Goal: Information Seeking & Learning: Find specific fact

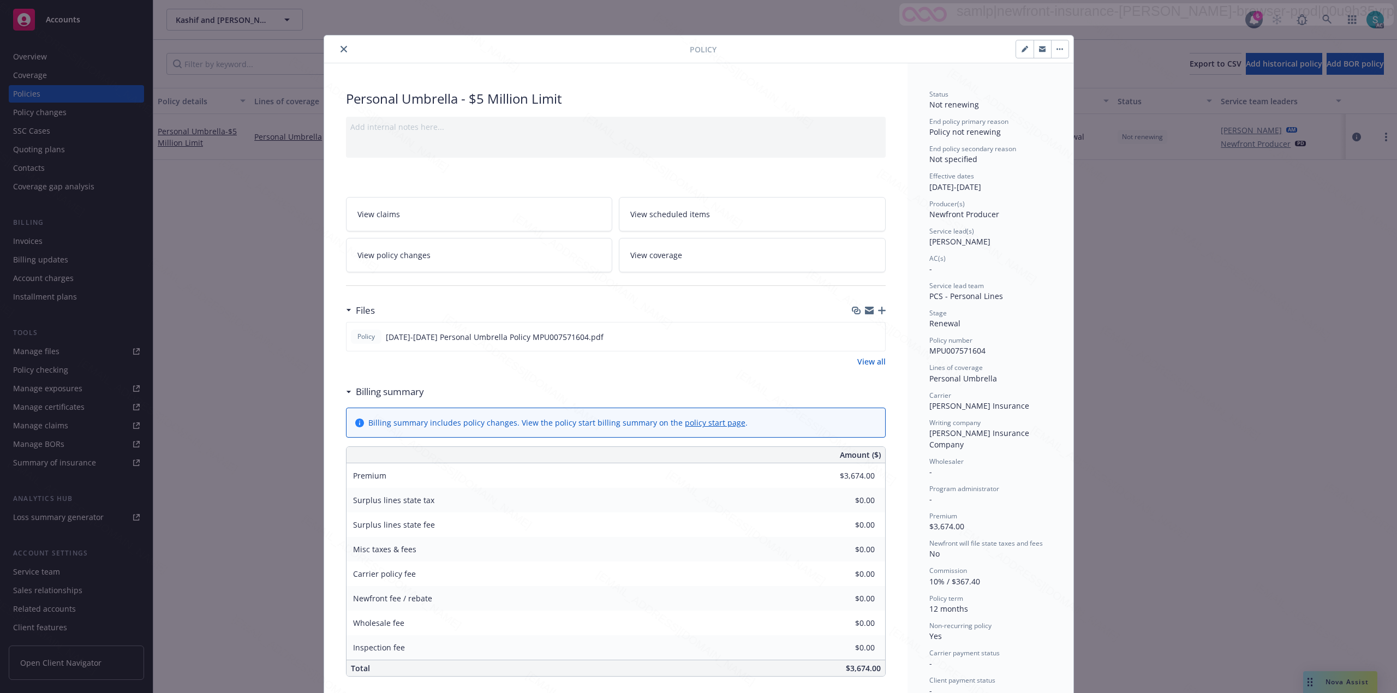
click at [340, 48] on icon "close" at bounding box center [343, 49] width 7 height 7
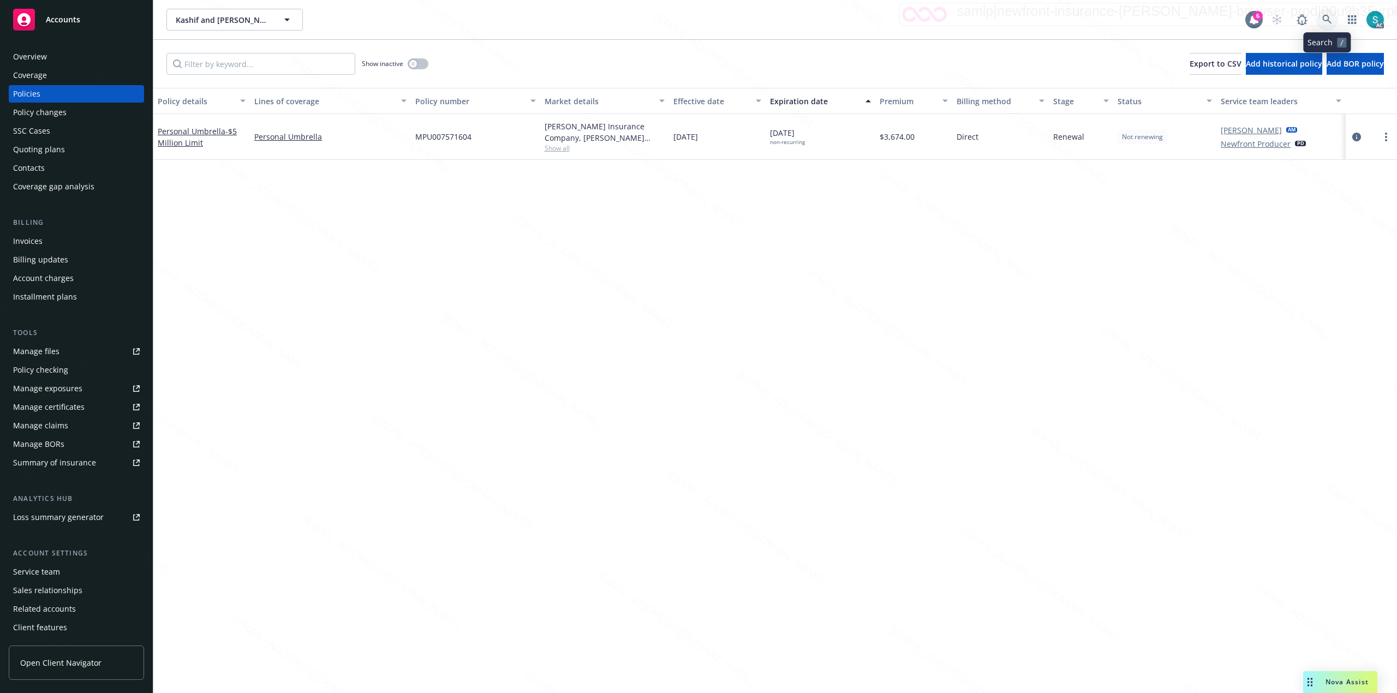
click at [1327, 21] on icon at bounding box center [1327, 20] width 10 height 10
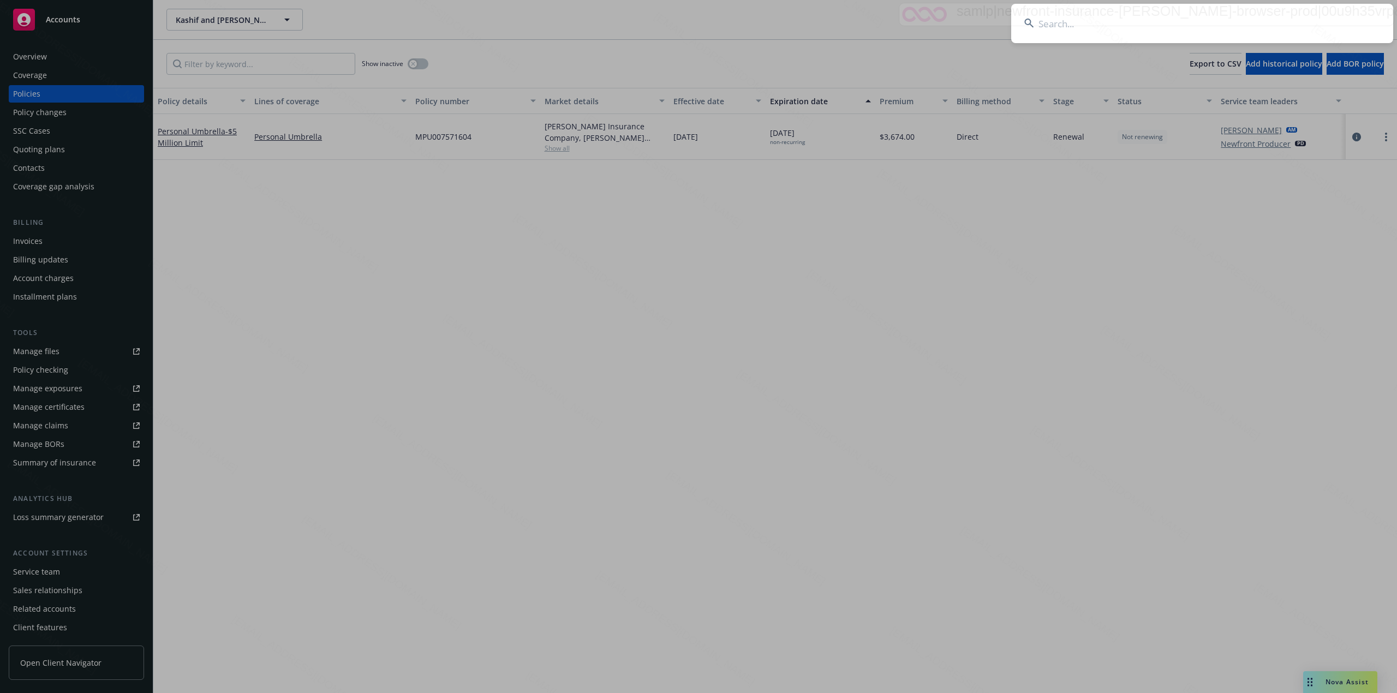
click at [1164, 31] on input at bounding box center [1202, 23] width 382 height 39
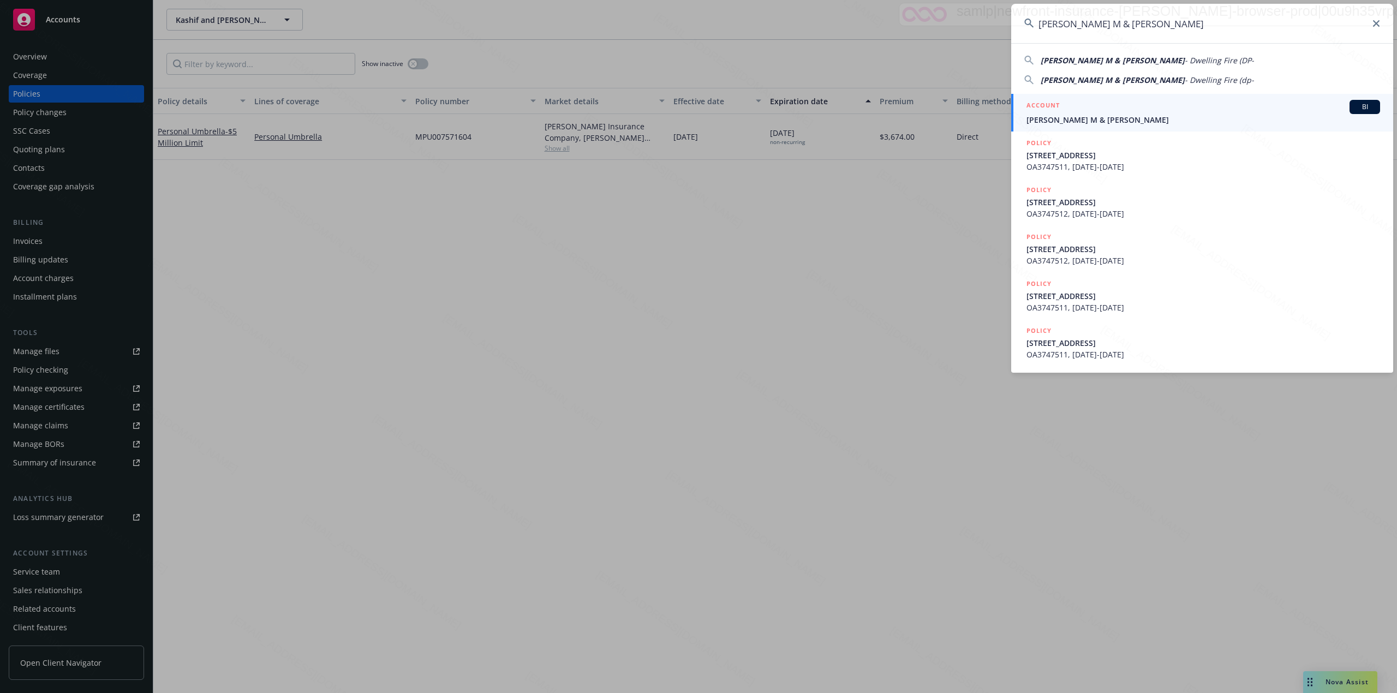
type input "Zachary, Grover M & Charlotte"
click at [1081, 113] on div "ACCOUNT BI Zachary, Grover M & Charlotte" at bounding box center [1203, 113] width 354 height 26
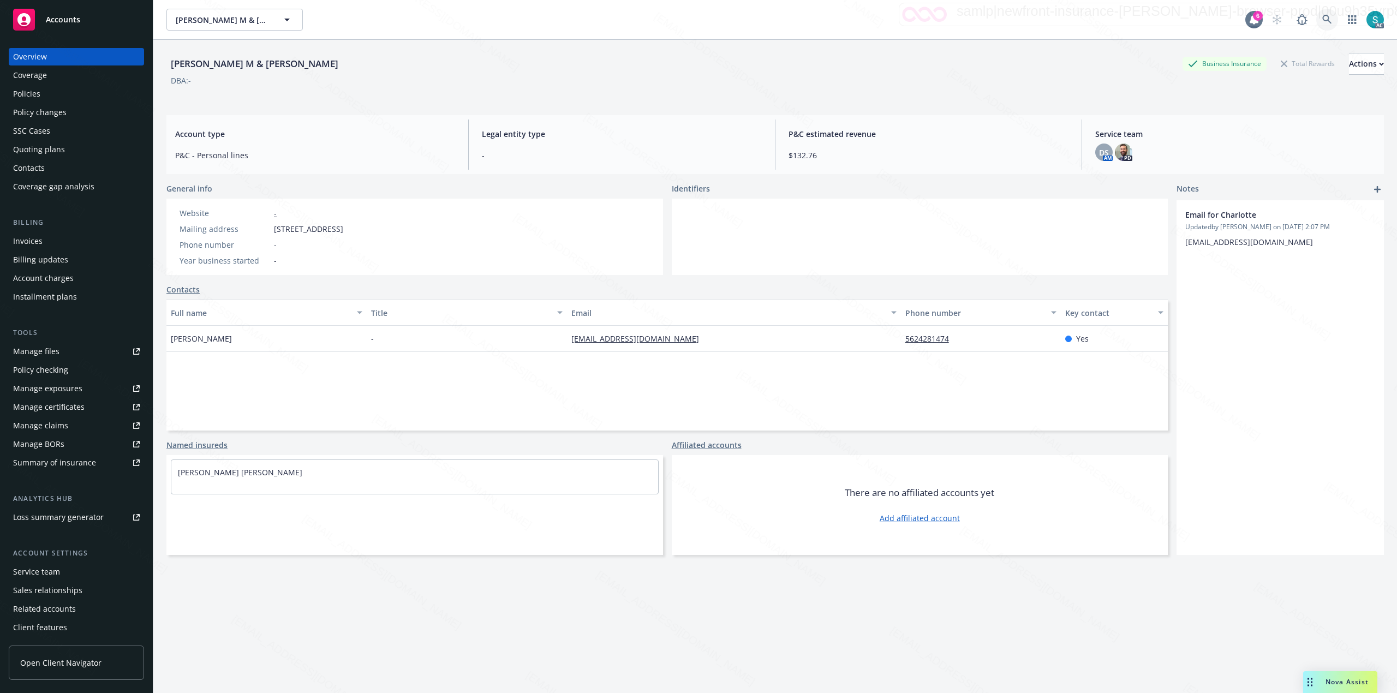
click at [1322, 16] on icon at bounding box center [1327, 20] width 10 height 10
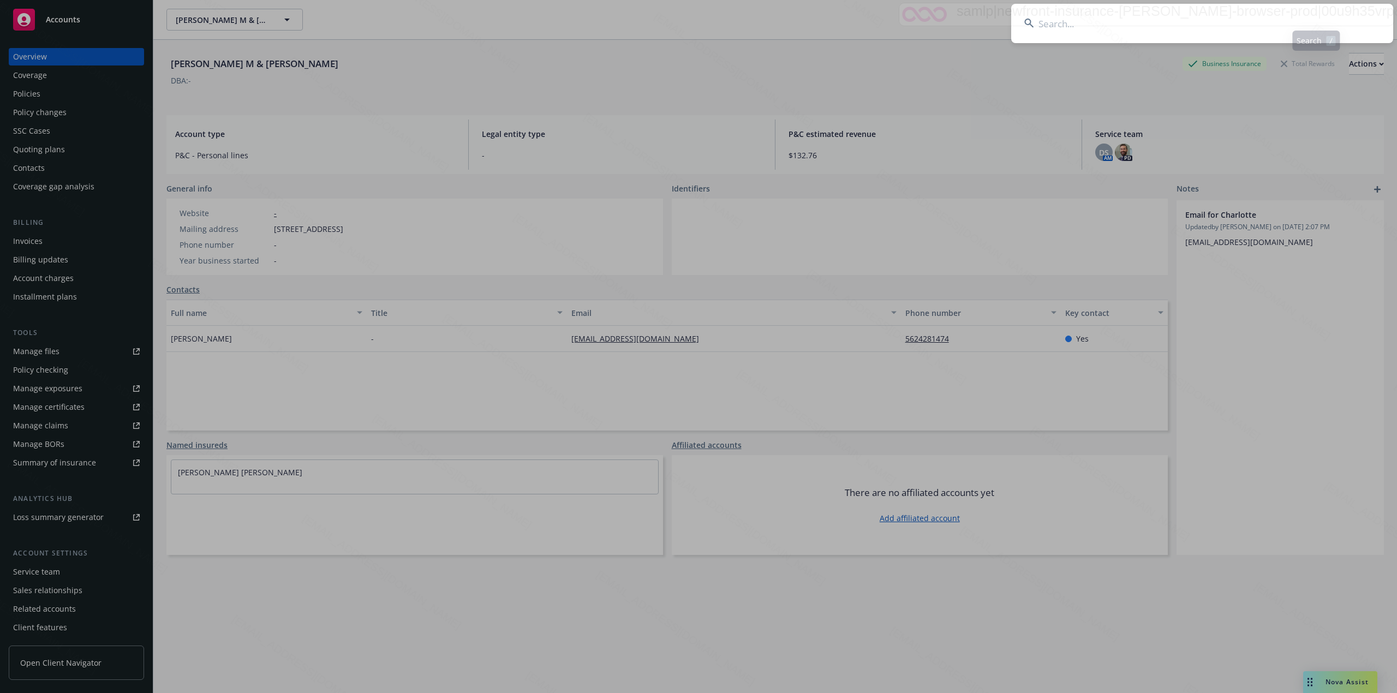
click at [1140, 16] on input at bounding box center [1202, 23] width 382 height 39
type input "Tim Bone"
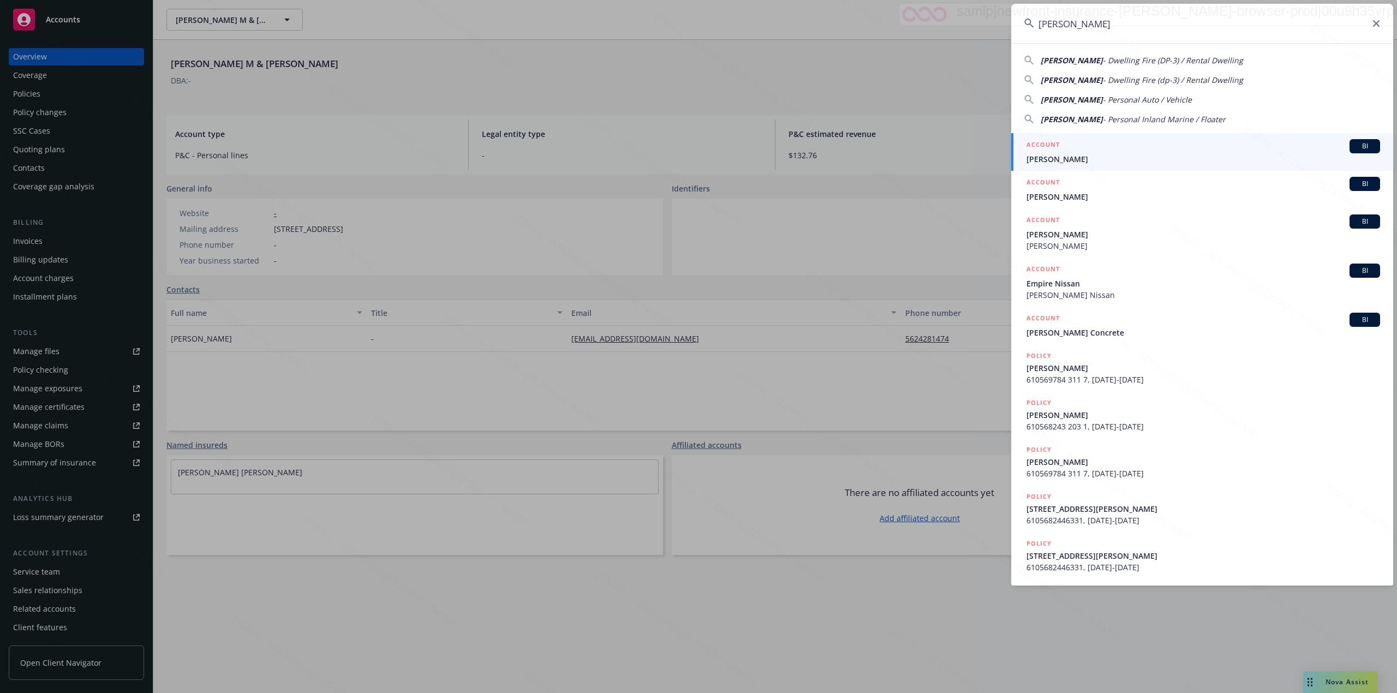
click at [1061, 150] on div "ACCOUNT BI" at bounding box center [1203, 146] width 354 height 14
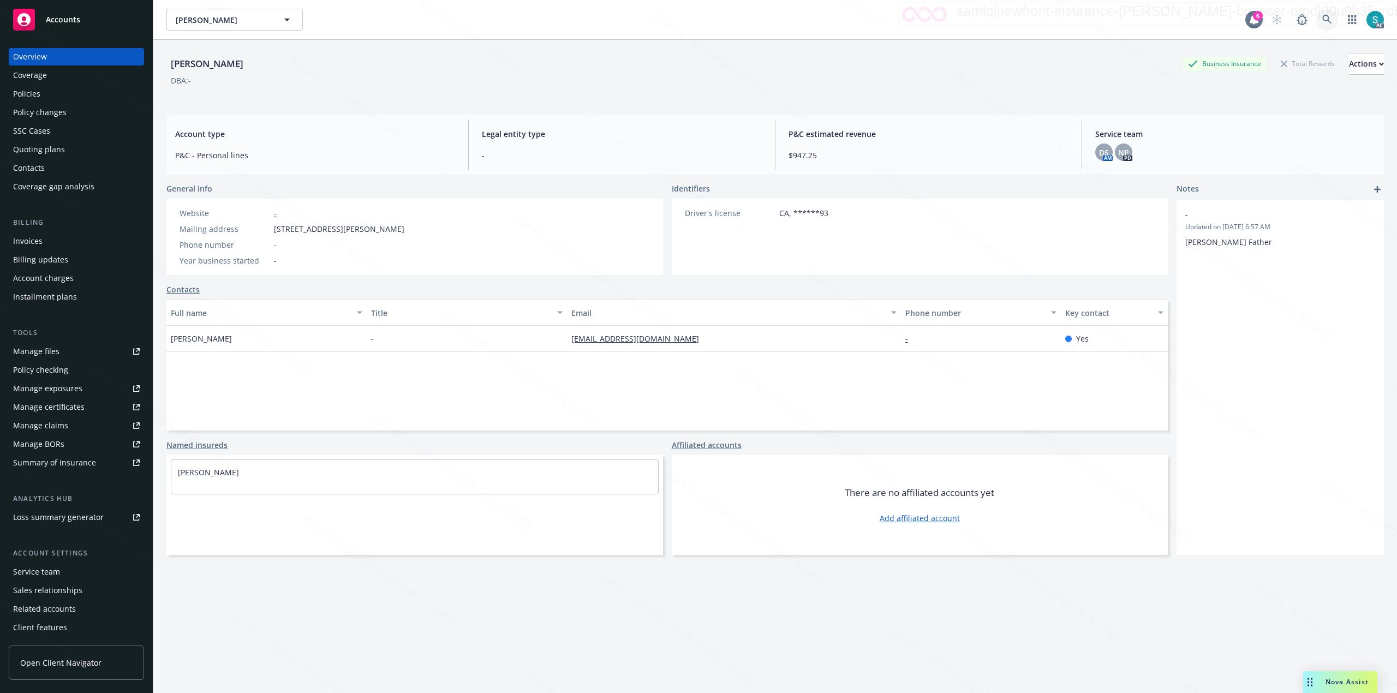
click at [1322, 16] on icon at bounding box center [1327, 20] width 10 height 10
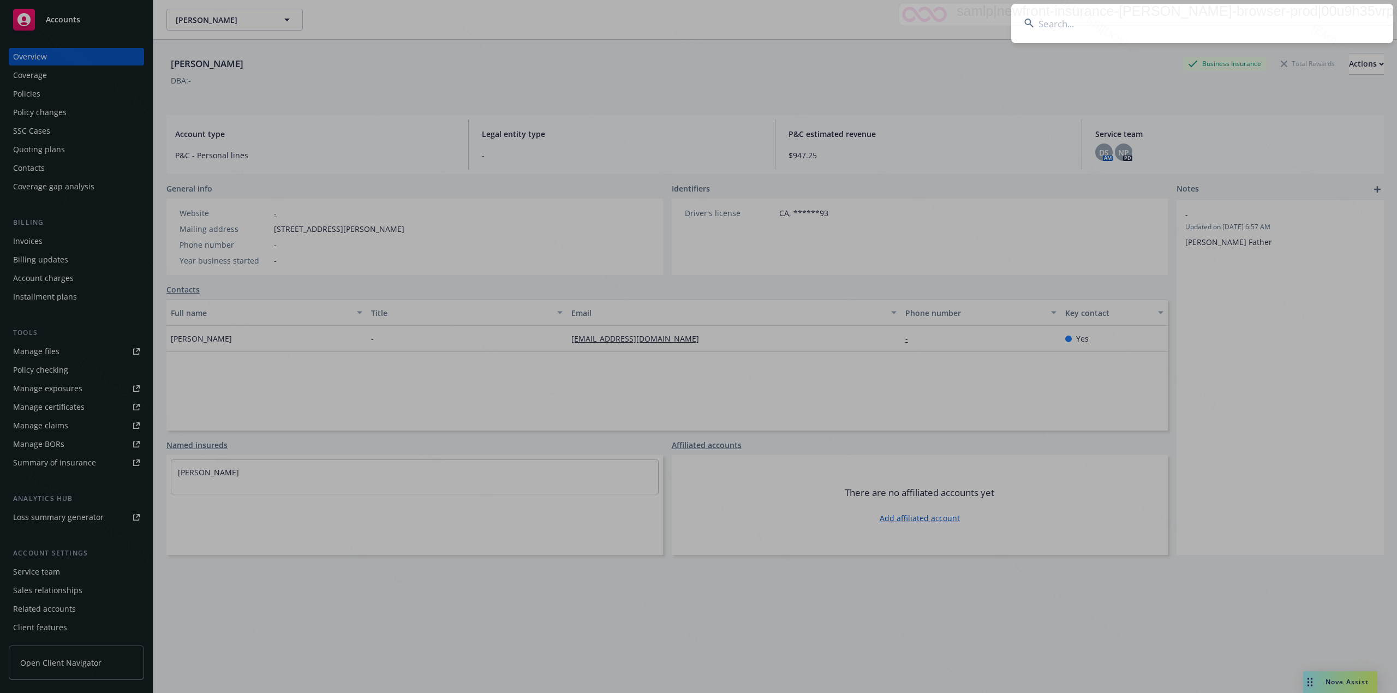
click at [1314, 16] on input at bounding box center [1202, 23] width 382 height 39
click at [1197, 11] on input at bounding box center [1202, 23] width 382 height 39
type input "Quintero, Katie & Jairo"
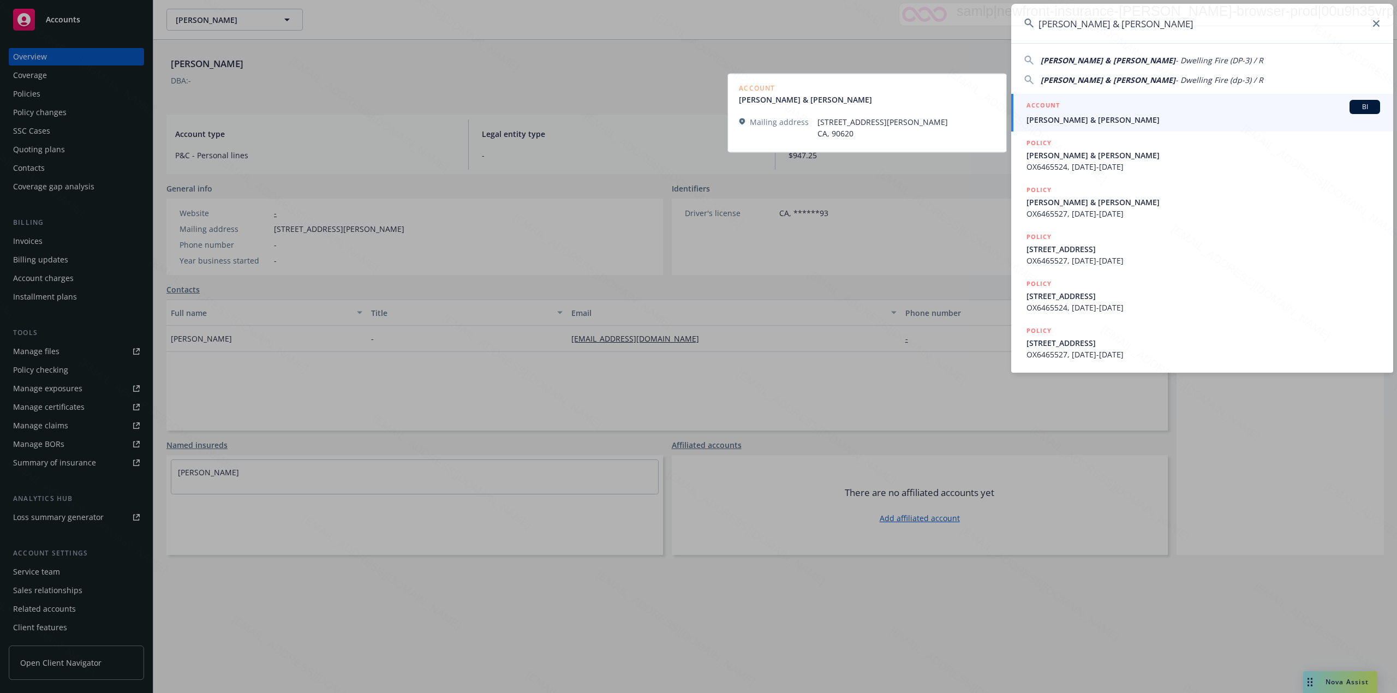
click at [1072, 117] on span "Quintero, Katie & Jairo" at bounding box center [1203, 119] width 354 height 11
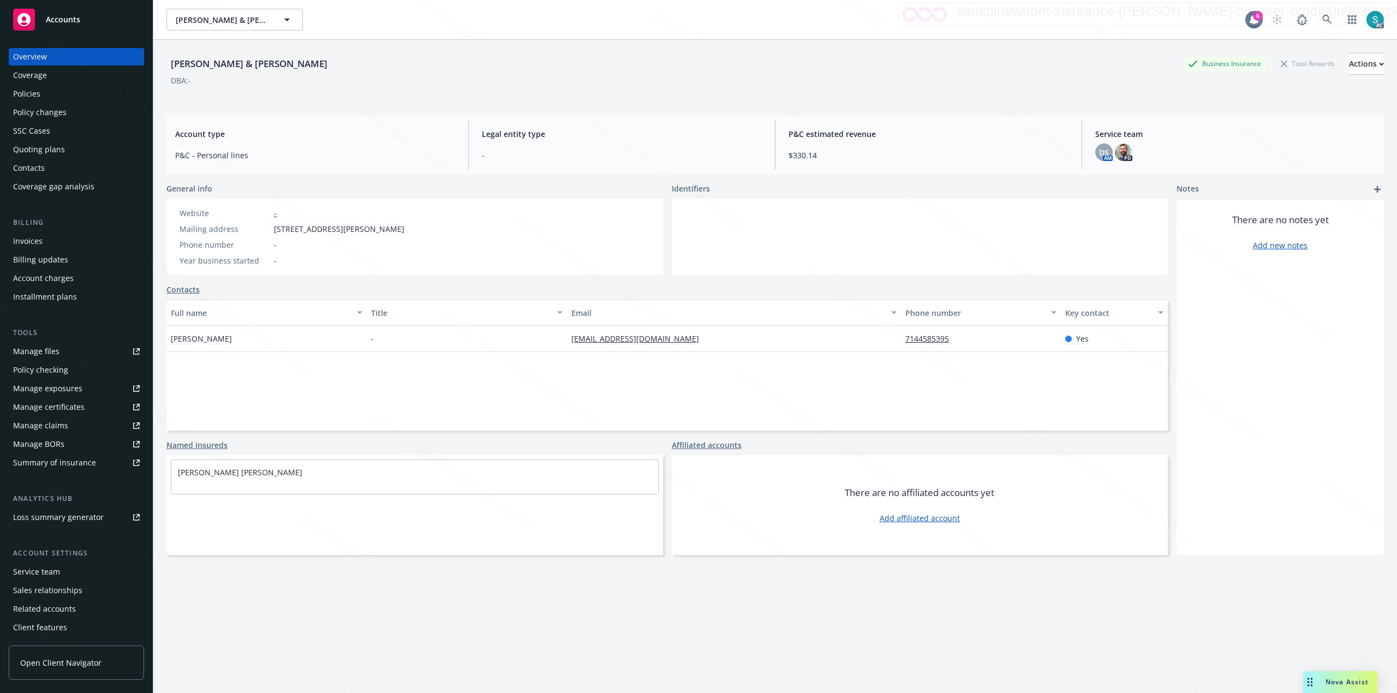
click at [41, 92] on div "Policies" at bounding box center [76, 93] width 127 height 17
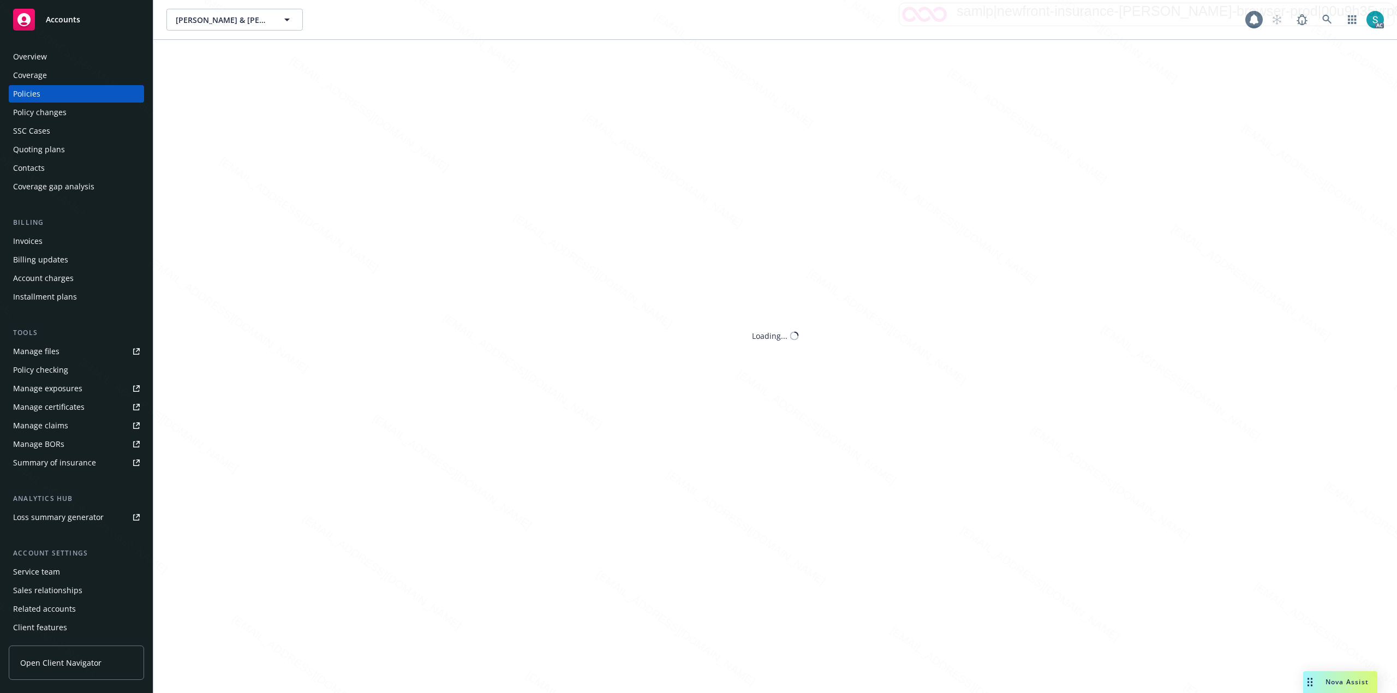
click at [41, 92] on div "Policies" at bounding box center [76, 93] width 127 height 17
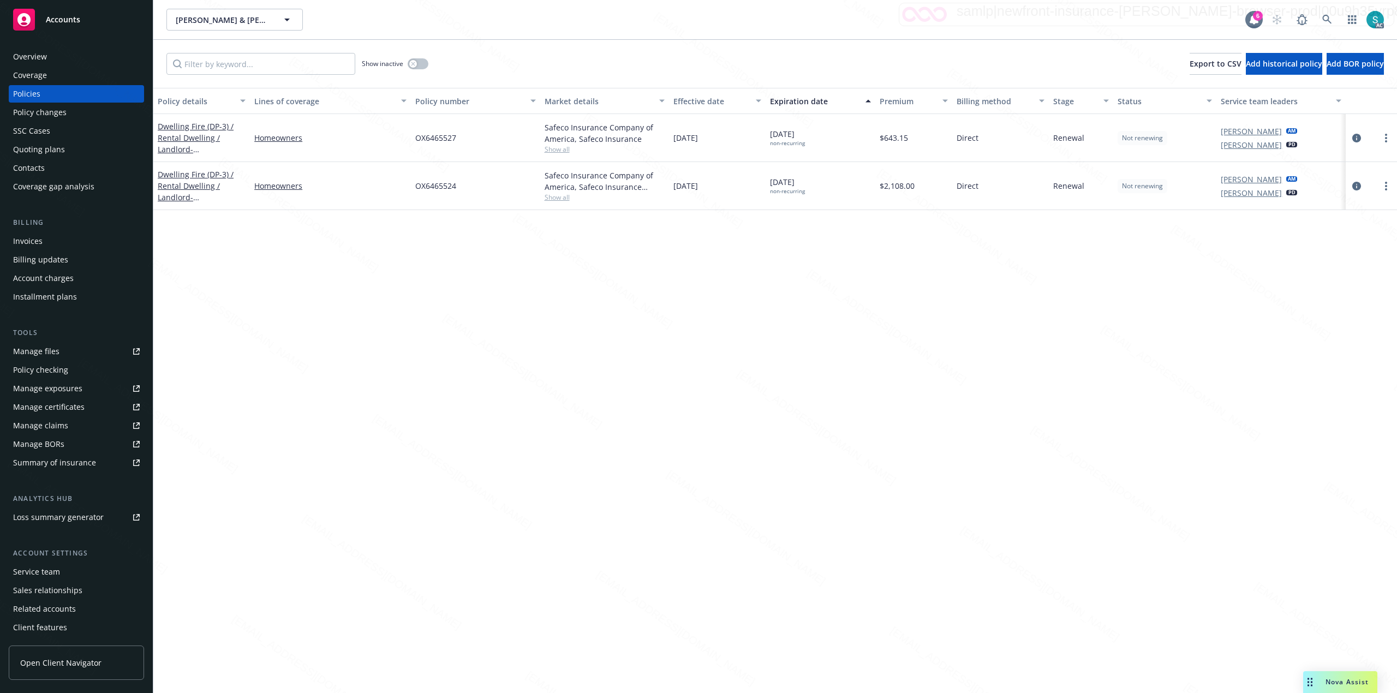
click at [22, 55] on div "Overview" at bounding box center [30, 56] width 34 height 17
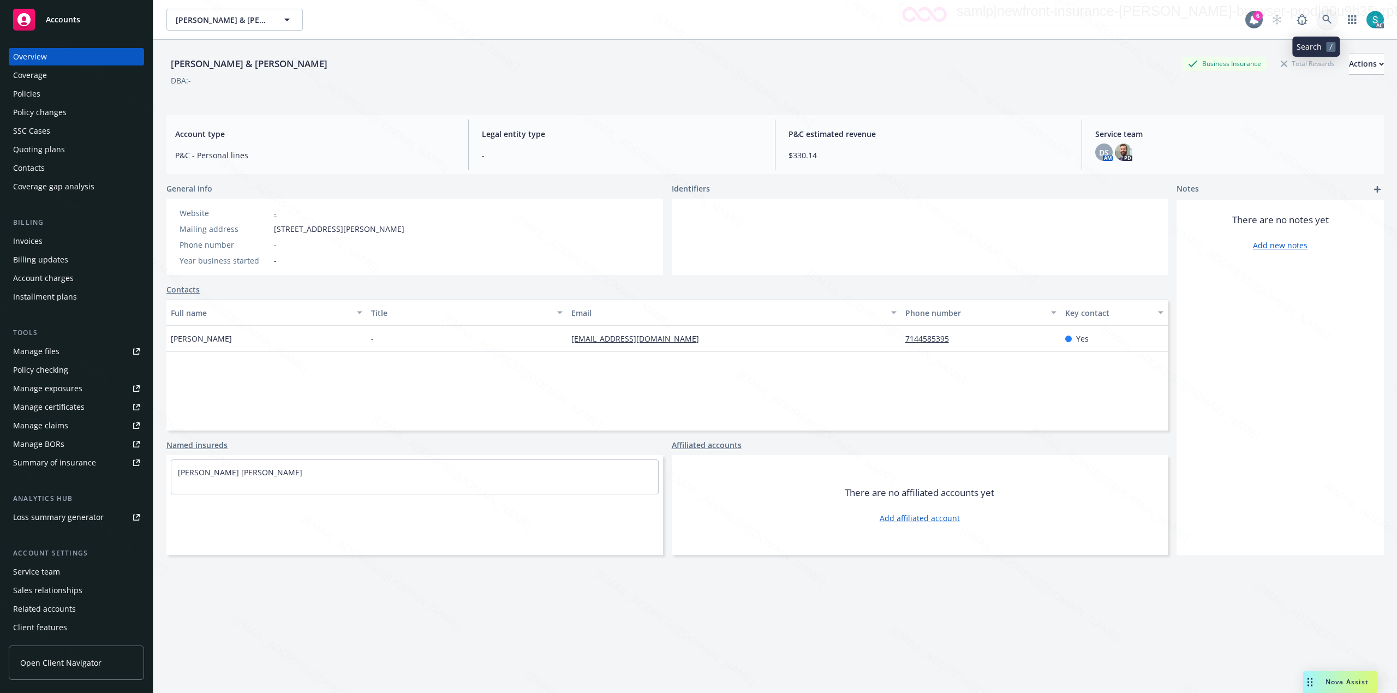
click at [1322, 17] on icon at bounding box center [1327, 20] width 10 height 10
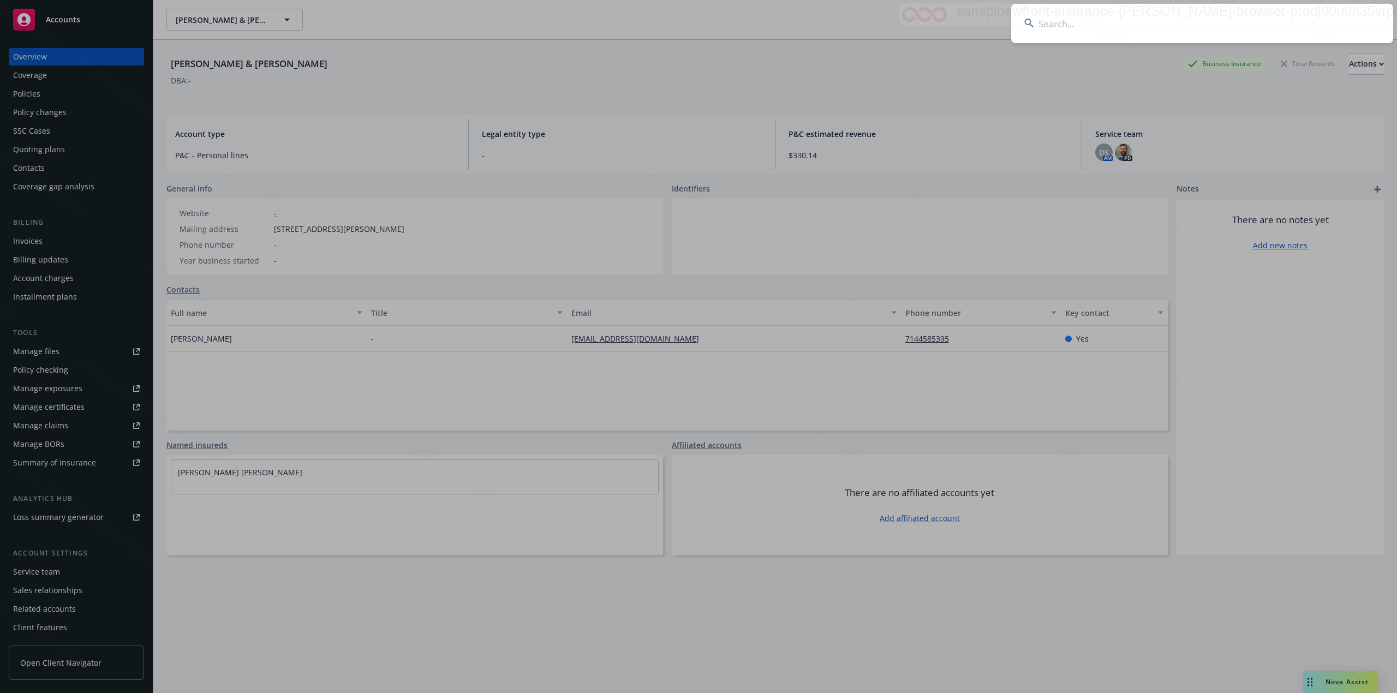
click at [1053, 29] on input at bounding box center [1202, 23] width 382 height 39
type input "Steven Greene"
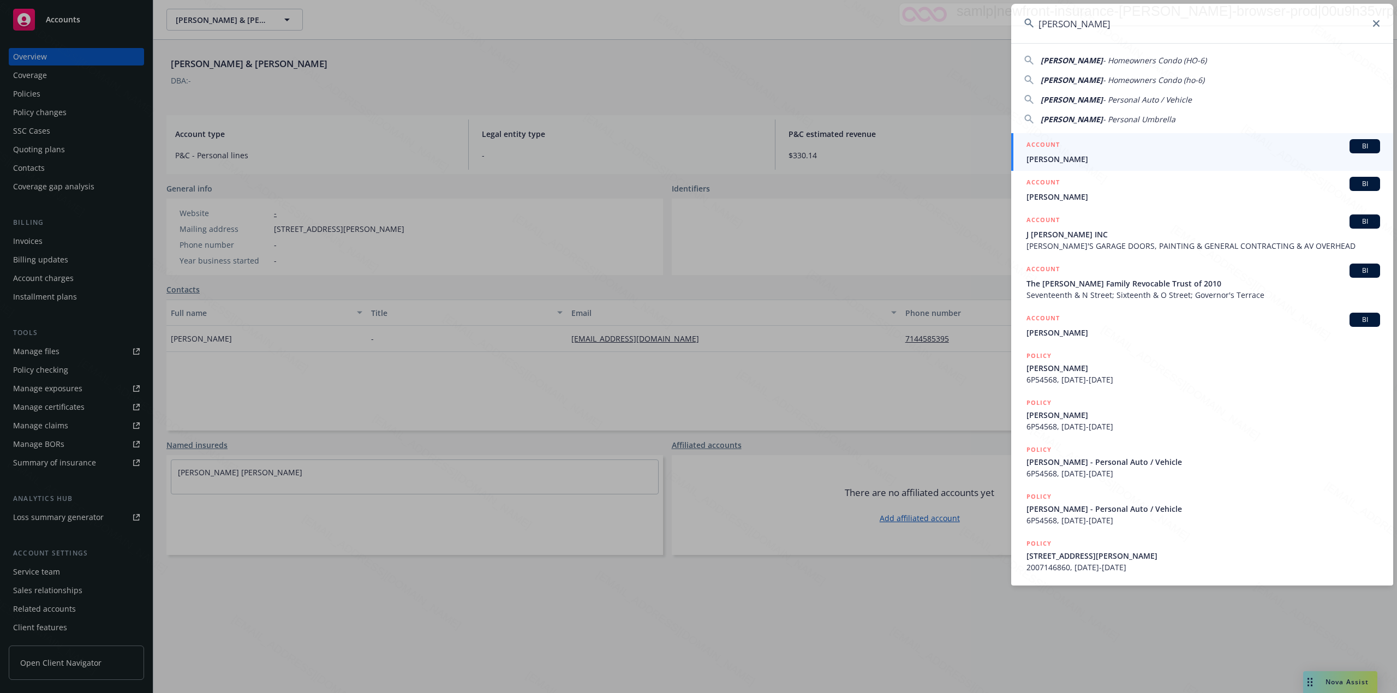
click at [1068, 155] on span "Steven Greene" at bounding box center [1203, 158] width 354 height 11
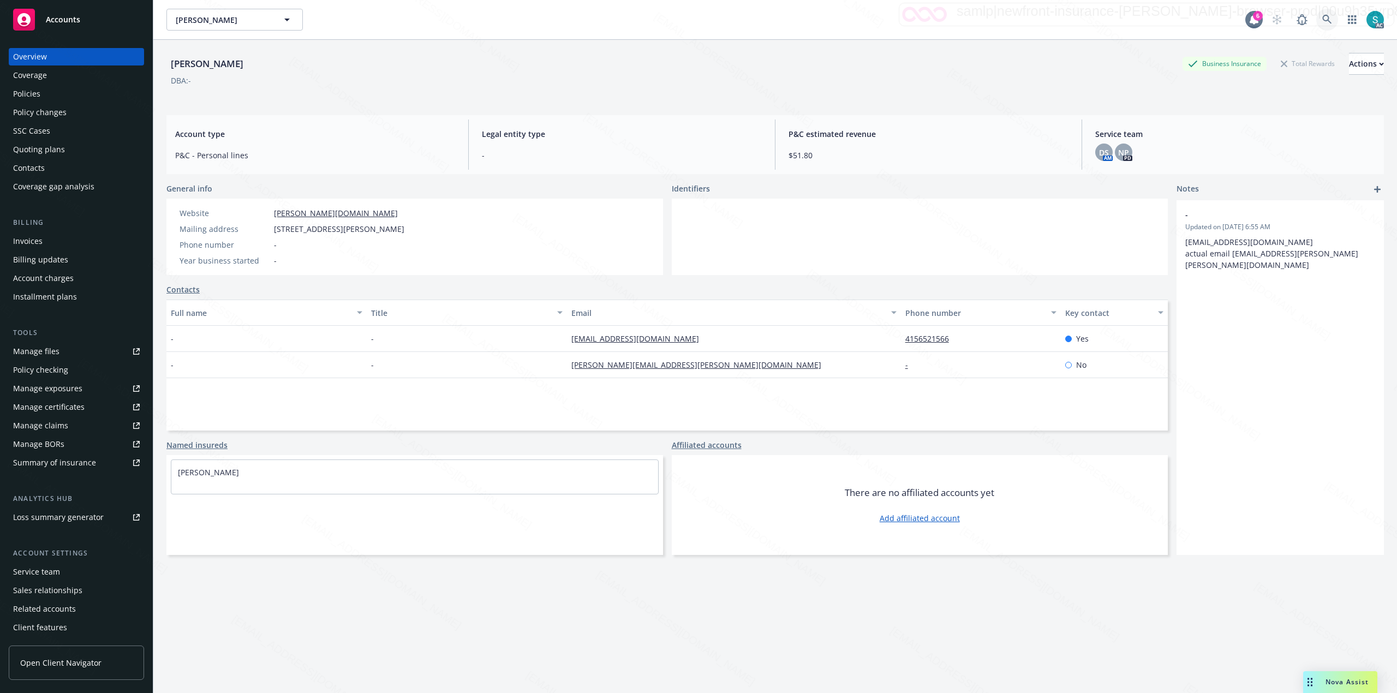
click at [1322, 24] on icon at bounding box center [1327, 20] width 10 height 10
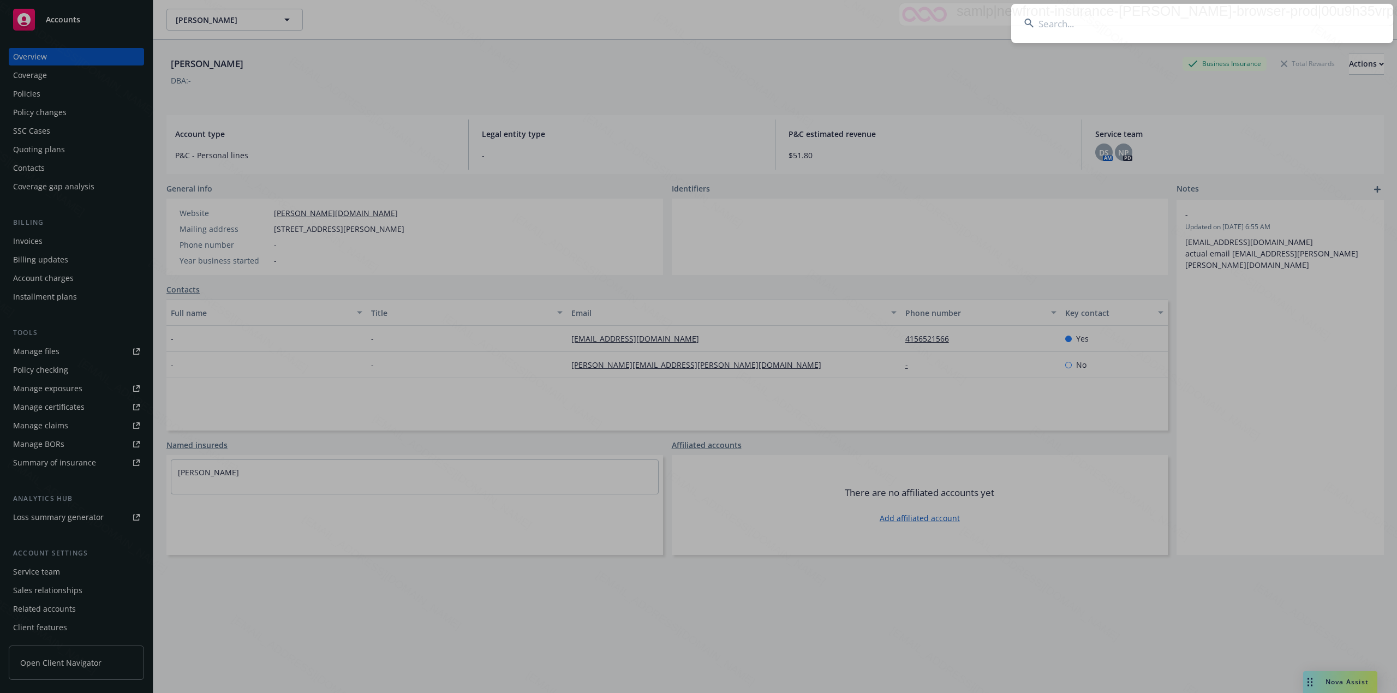
click at [1071, 22] on input at bounding box center [1202, 23] width 382 height 39
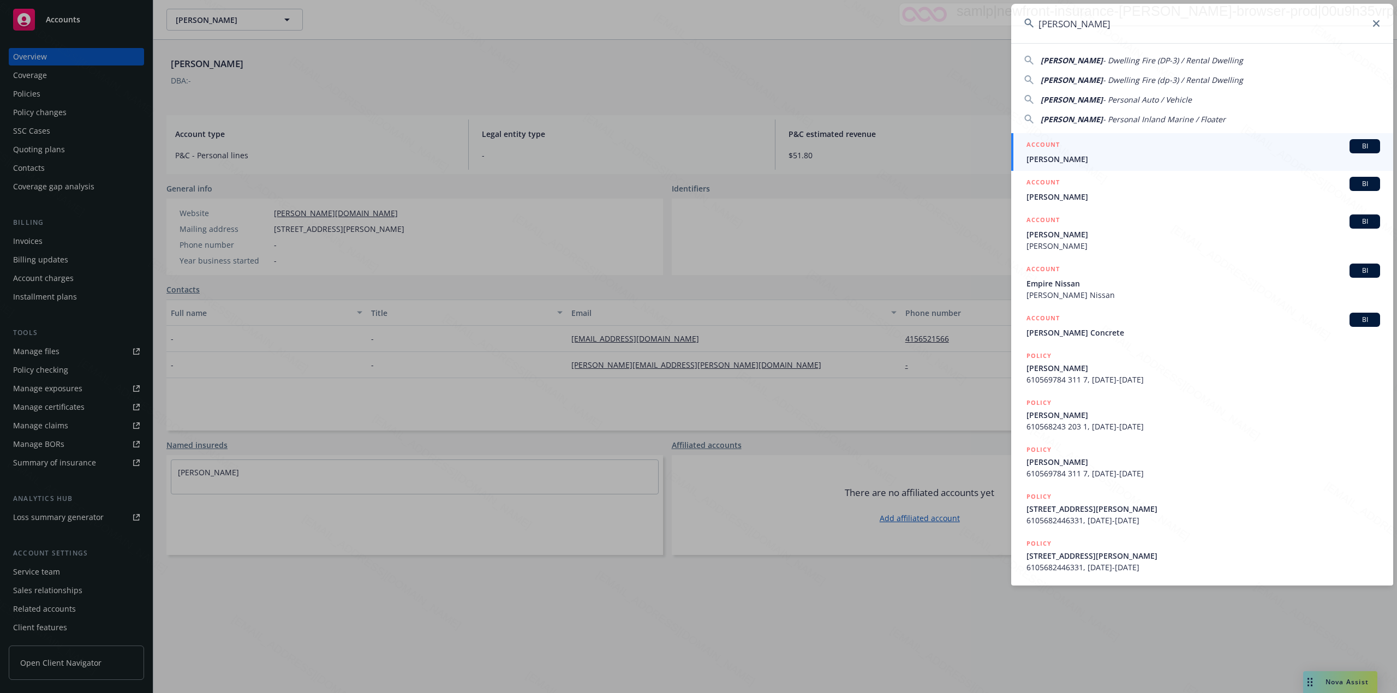
type input "Tim Bone"
click at [1083, 149] on div "ACCOUNT BI" at bounding box center [1203, 146] width 354 height 14
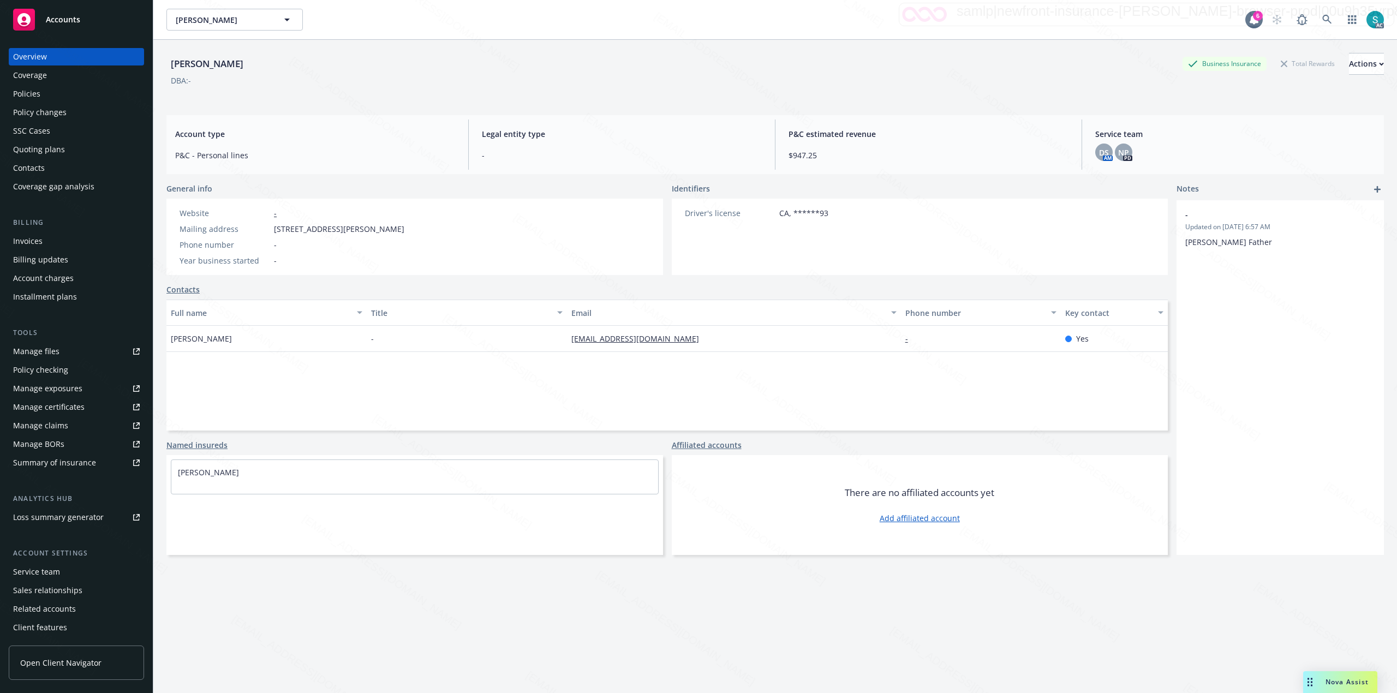
click at [35, 88] on div "Policies" at bounding box center [26, 93] width 27 height 17
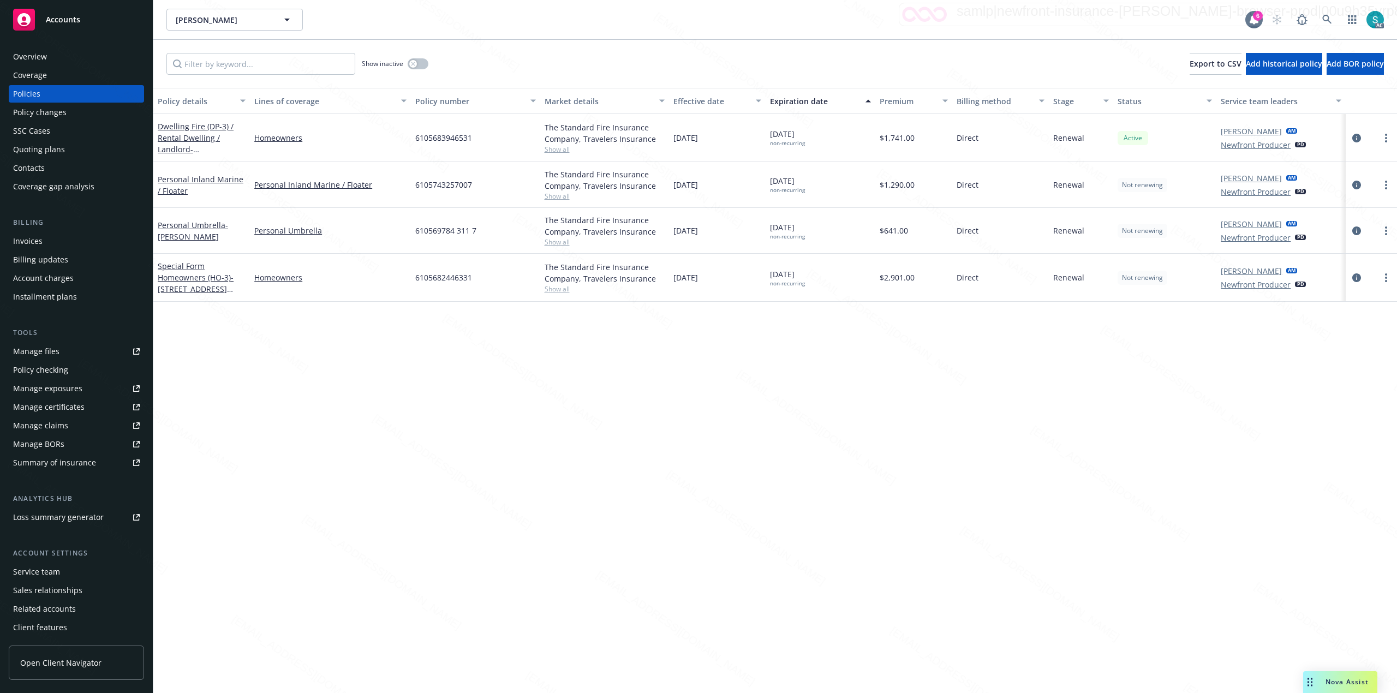
click at [24, 56] on div "Overview" at bounding box center [30, 56] width 34 height 17
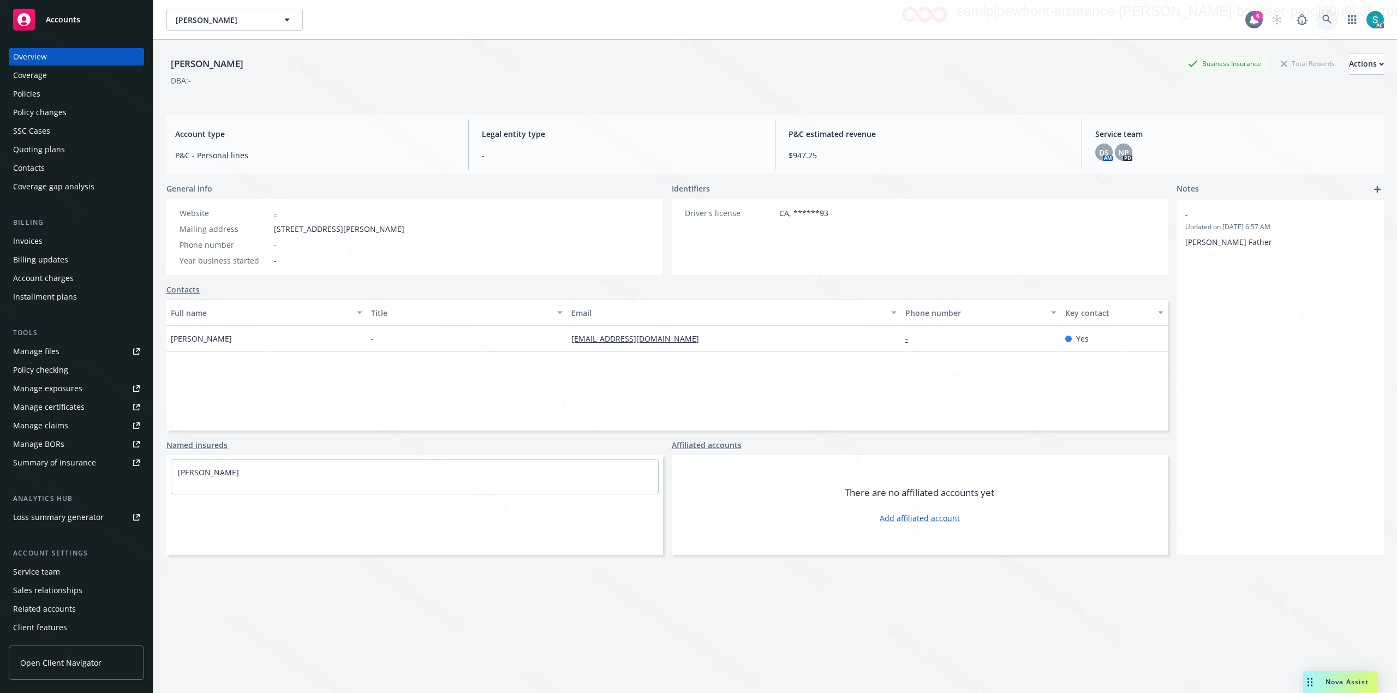
click at [1316, 22] on link at bounding box center [1327, 20] width 22 height 22
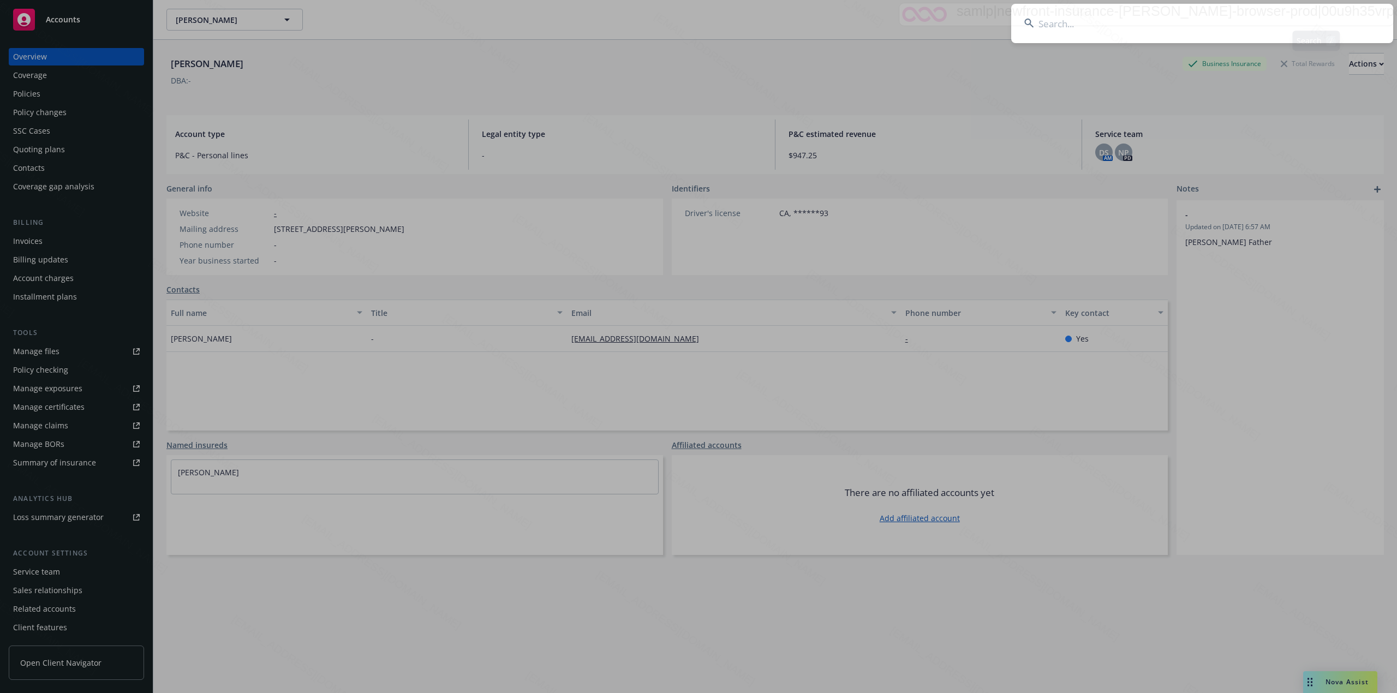
click at [1313, 18] on input at bounding box center [1202, 23] width 382 height 39
click at [1122, 26] on input at bounding box center [1202, 23] width 382 height 39
type input "Michael Drinker and Susan Fonseca"
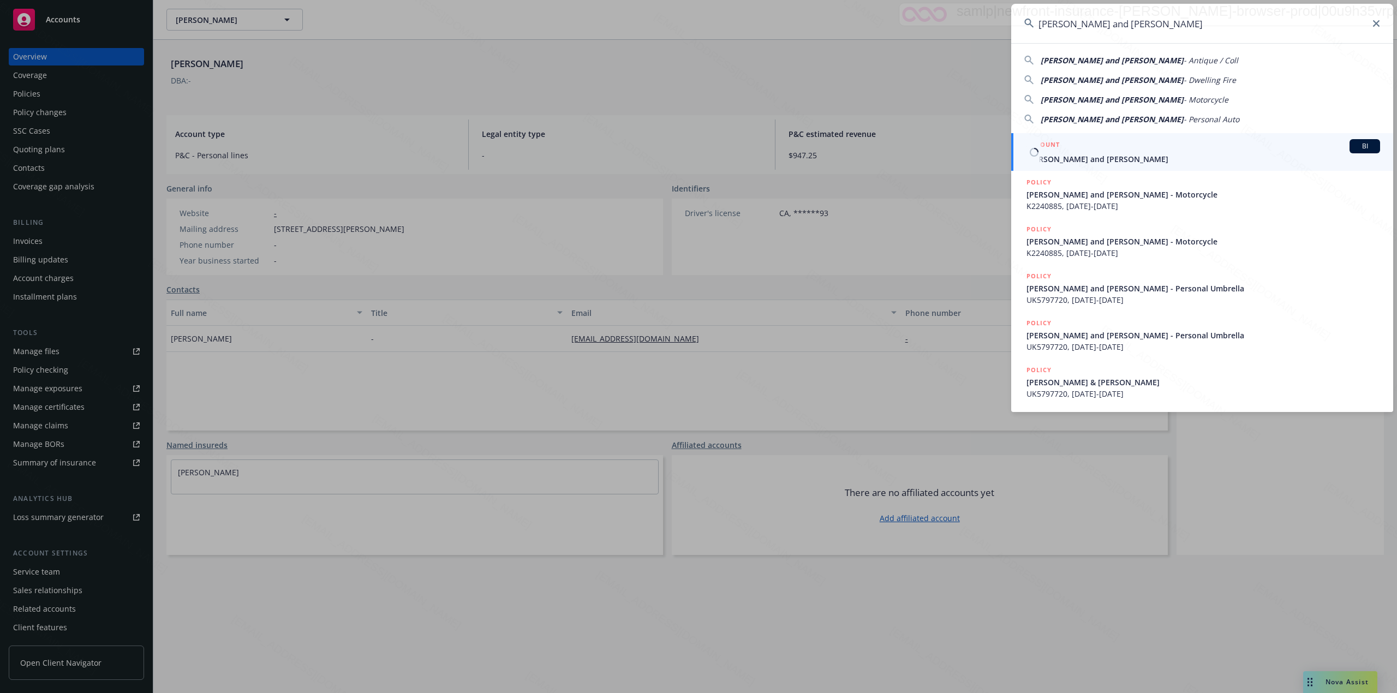
click at [1051, 150] on h5 "ACCOUNT" at bounding box center [1042, 145] width 33 height 13
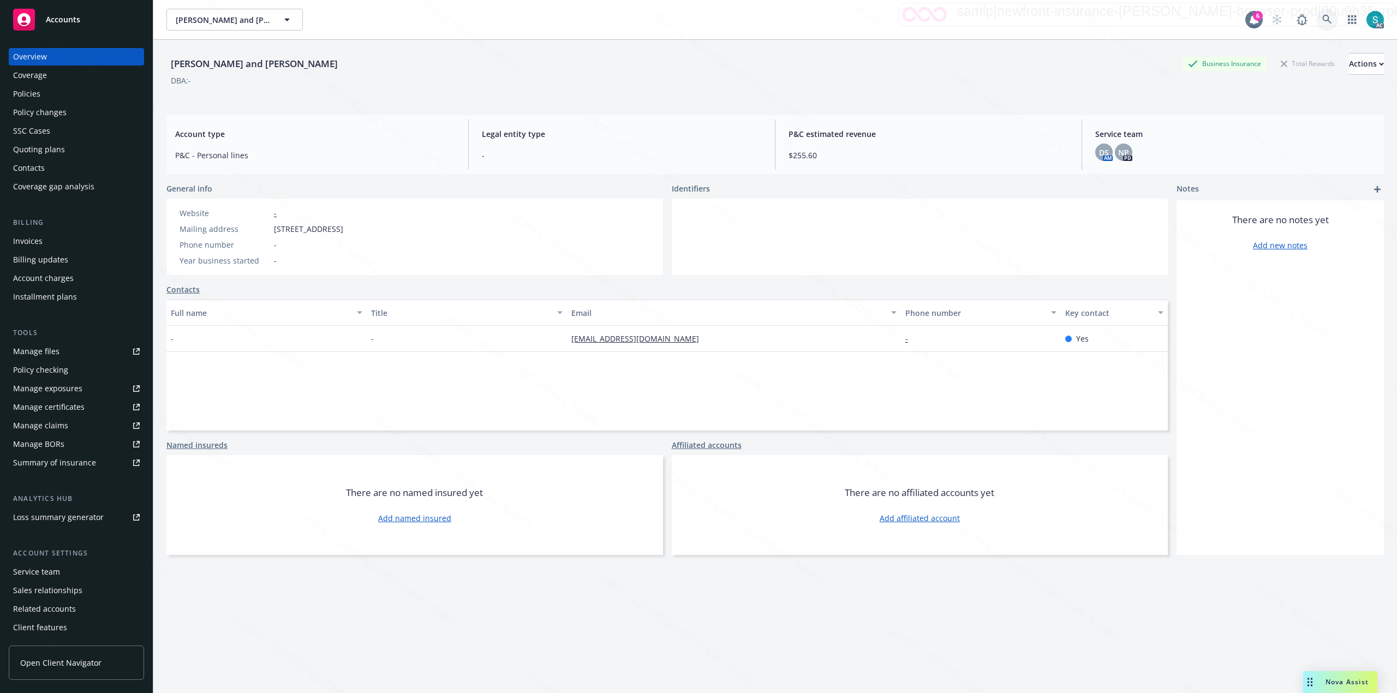
click at [1322, 21] on icon at bounding box center [1327, 20] width 10 height 10
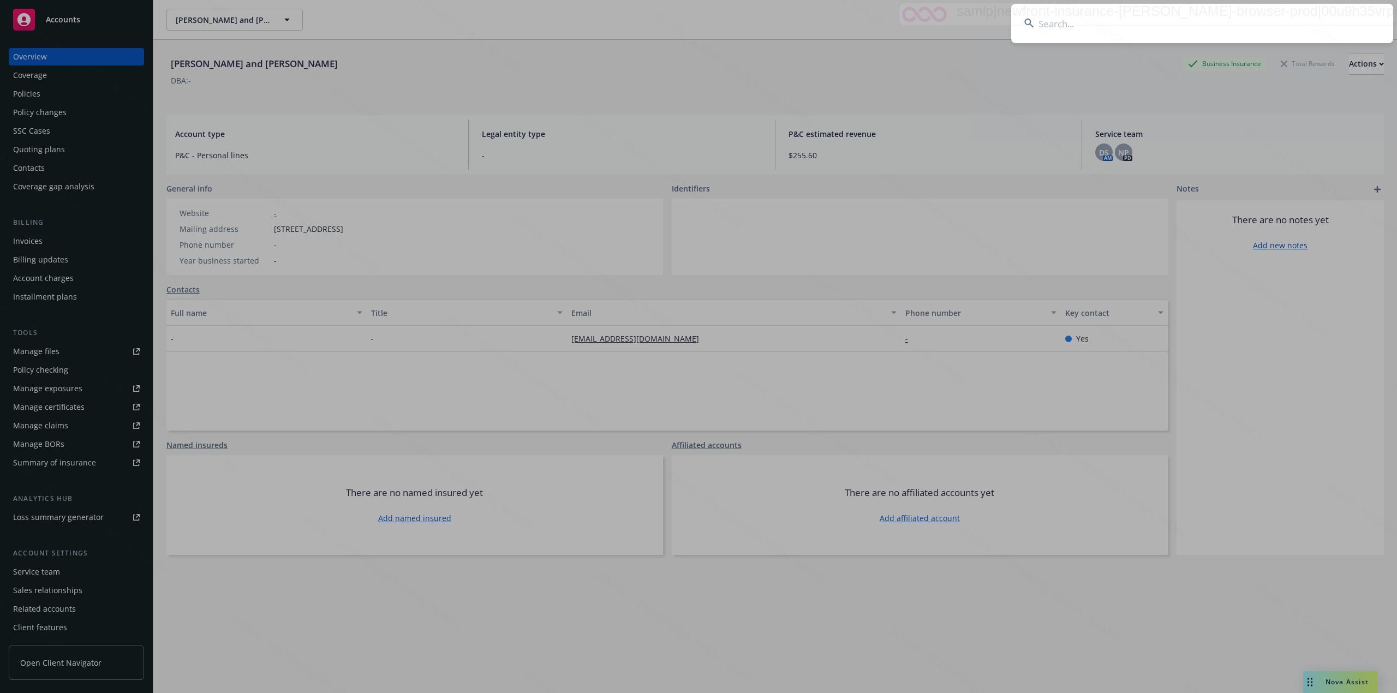
click at [1150, 26] on input at bounding box center [1202, 23] width 382 height 39
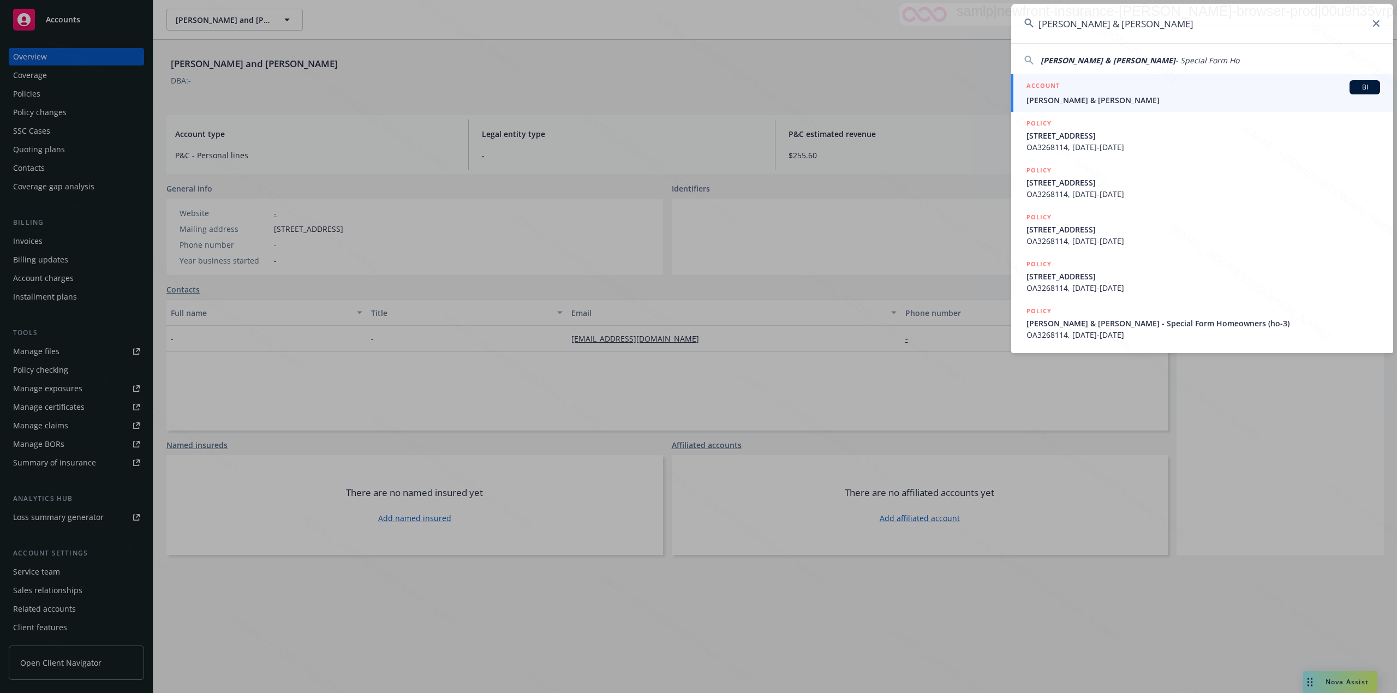
type input "[PERSON_NAME] & [PERSON_NAME]"
click at [1071, 99] on span "[PERSON_NAME] & [PERSON_NAME]" at bounding box center [1203, 99] width 354 height 11
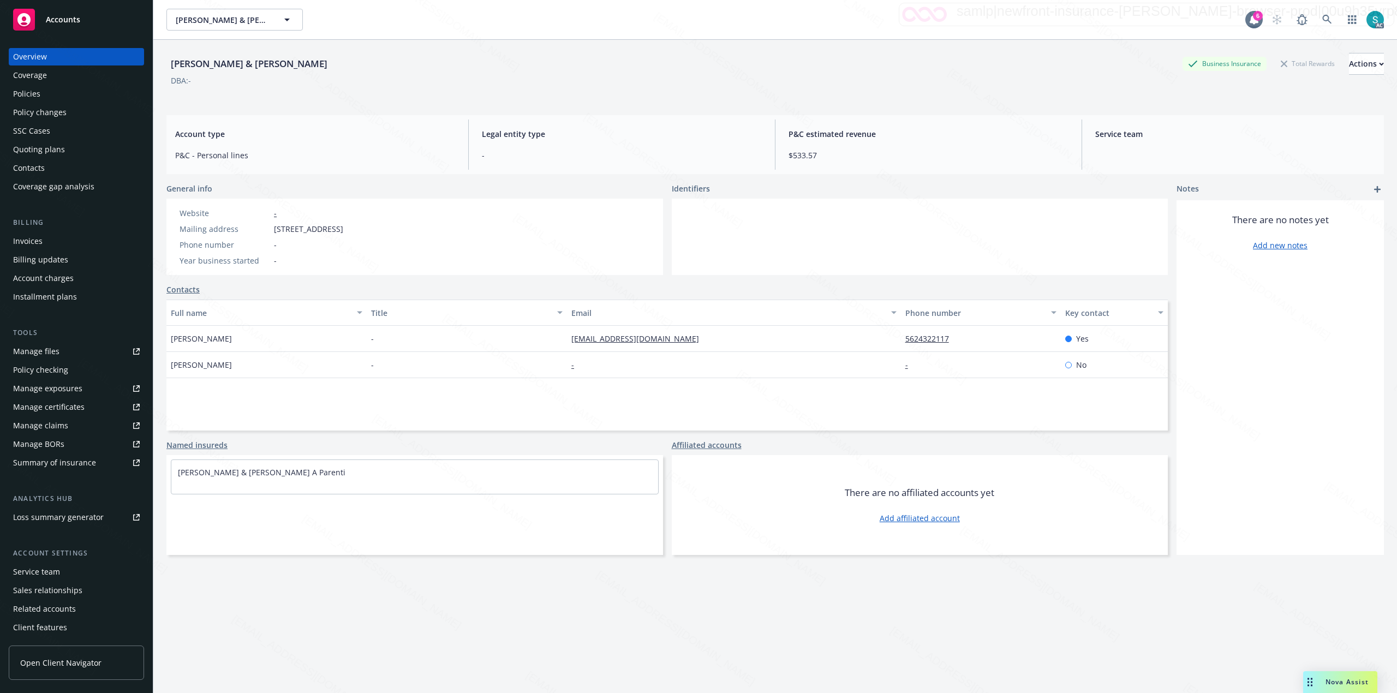
click at [9, 90] on link "Policies" at bounding box center [76, 93] width 135 height 17
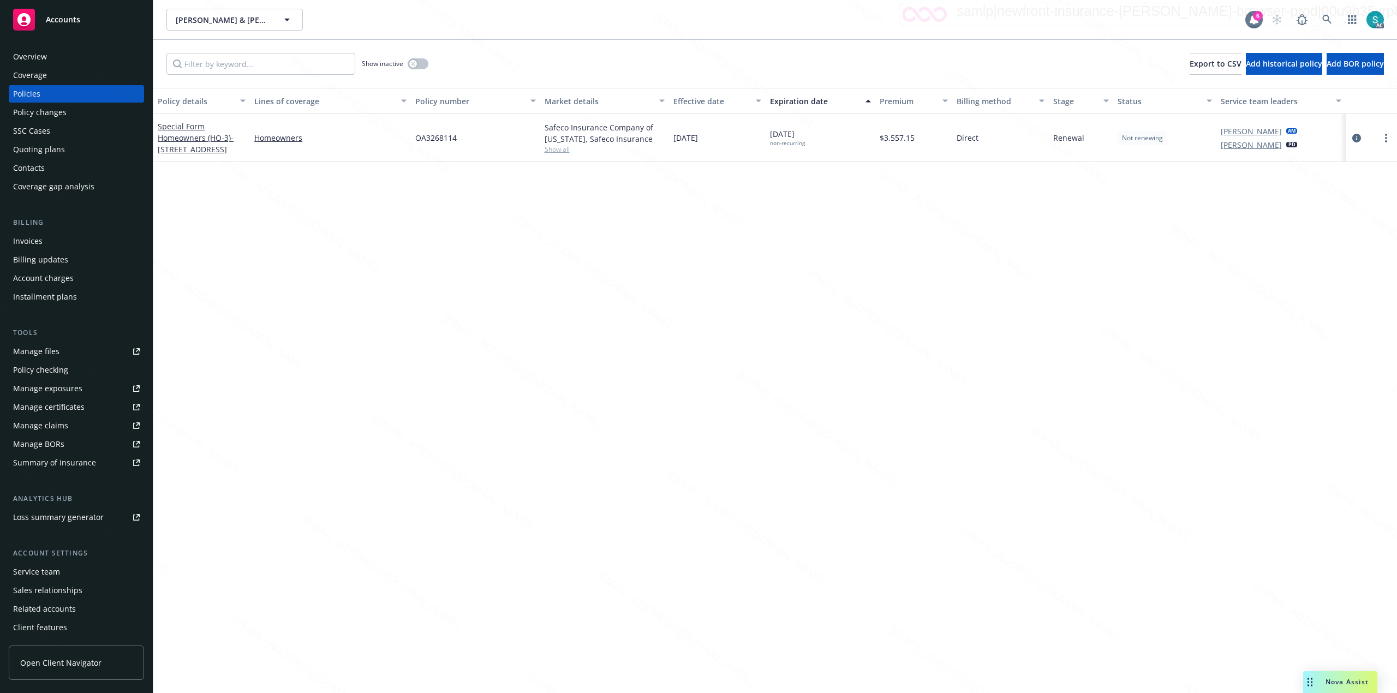
click at [52, 348] on div "Manage files" at bounding box center [36, 351] width 46 height 17
click at [40, 55] on div "Overview" at bounding box center [30, 56] width 34 height 17
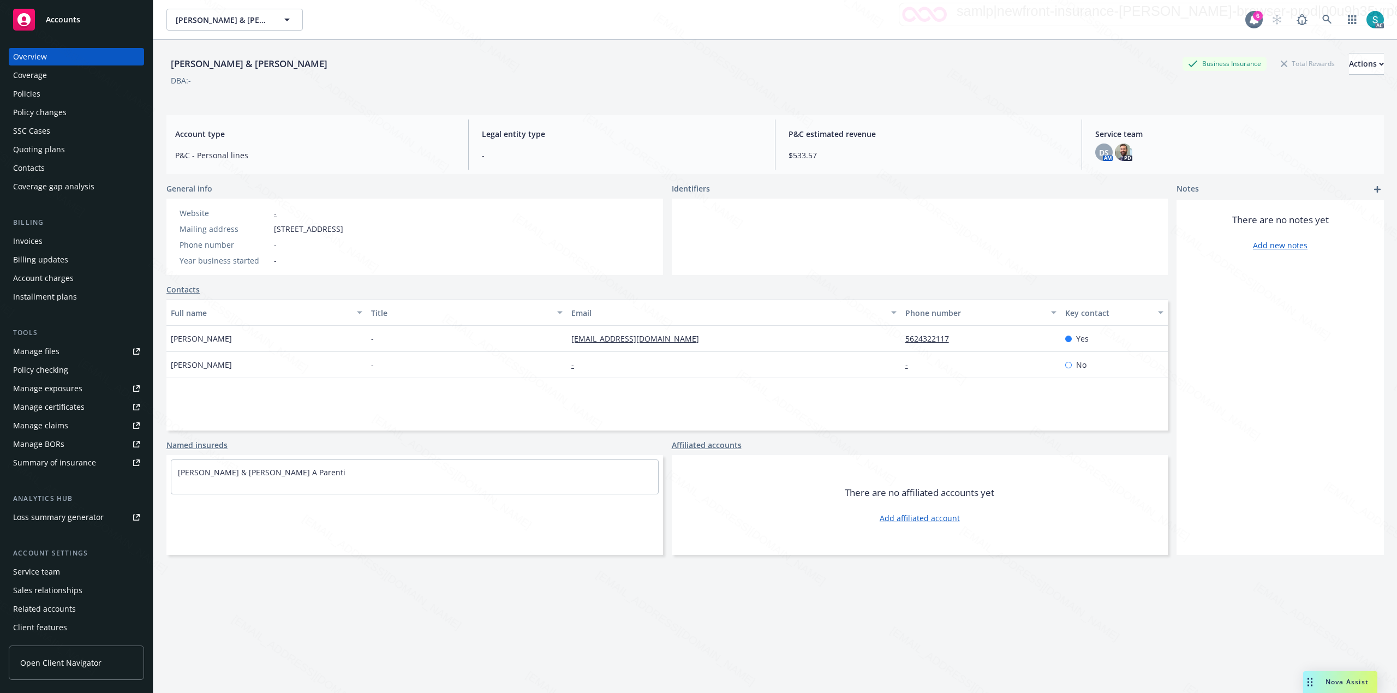
click at [183, 65] on div "[PERSON_NAME] & [PERSON_NAME]" at bounding box center [248, 64] width 165 height 14
copy div "Steen"
click at [214, 63] on div "[PERSON_NAME] & [PERSON_NAME]" at bounding box center [248, 64] width 165 height 14
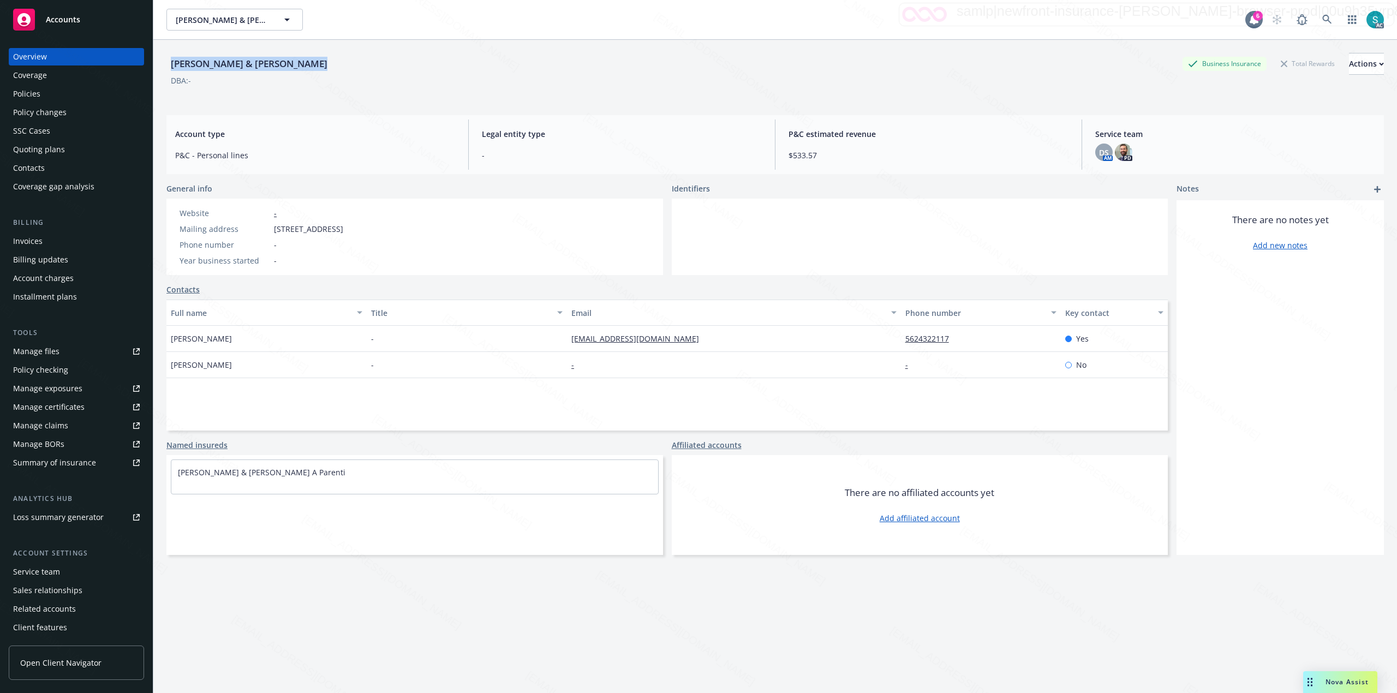
click at [214, 63] on div "[PERSON_NAME] & [PERSON_NAME]" at bounding box center [248, 64] width 165 height 14
copy div "[PERSON_NAME] & [PERSON_NAME]"
click at [343, 226] on span "4216 Elder Ave, Seal Beach, CA, 90740" at bounding box center [308, 228] width 69 height 11
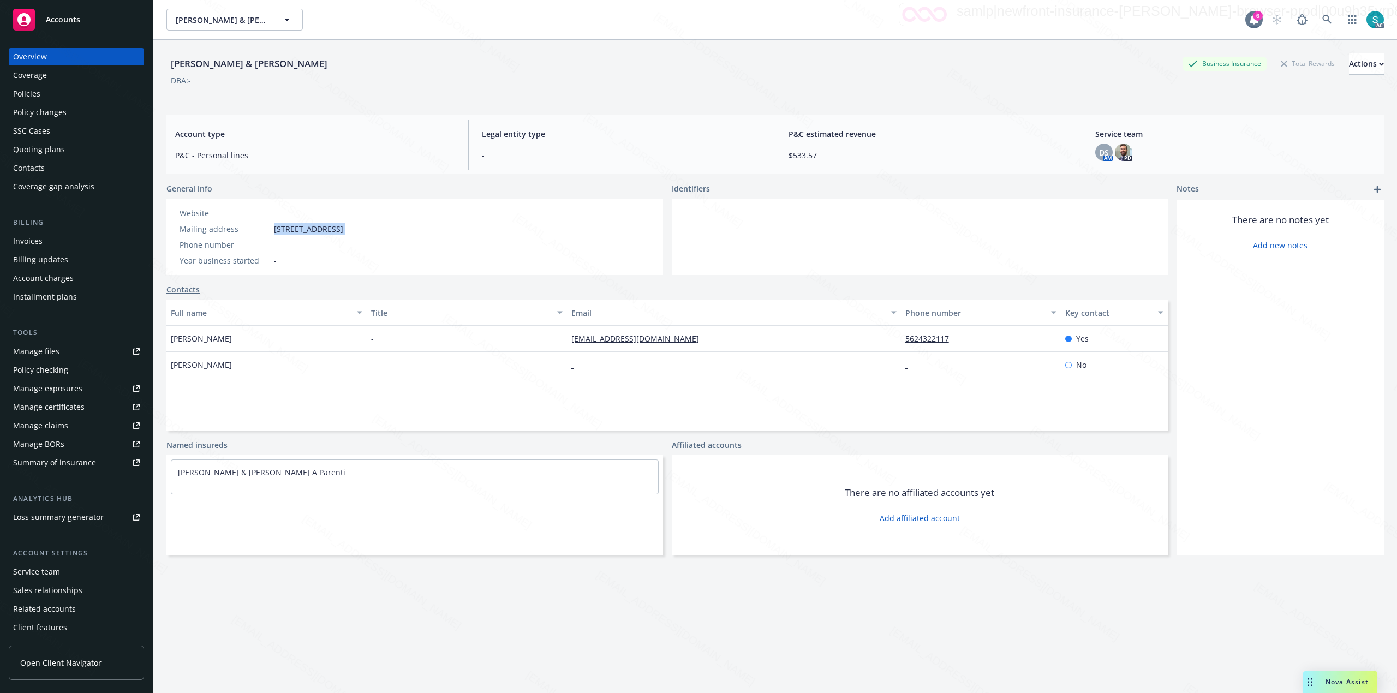
click at [343, 226] on span "4216 Elder Ave, Seal Beach, CA, 90740" at bounding box center [308, 228] width 69 height 11
copy span "4216 Elder Ave, Seal Beach, CA, 90740"
click at [53, 93] on div "Policies" at bounding box center [76, 93] width 127 height 17
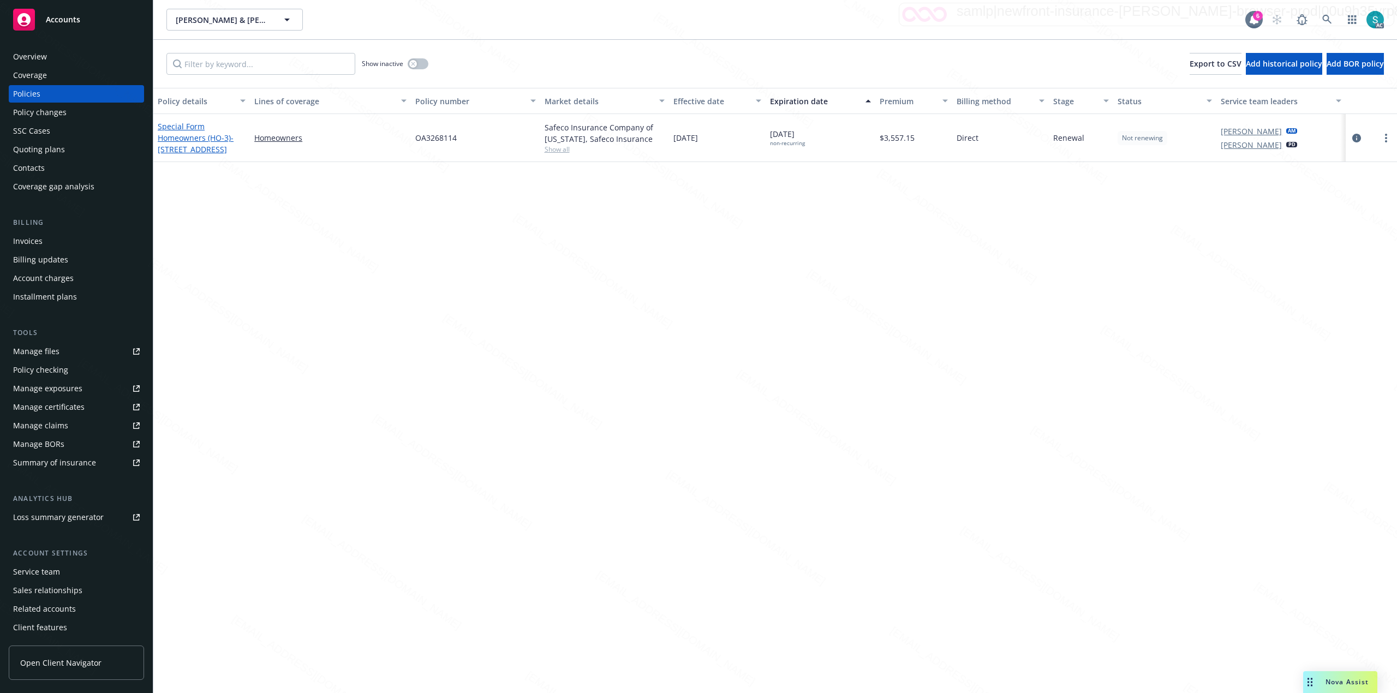
click at [186, 140] on link "Special Form Homeowners (HO-3) - 4216 ELDER AVE SEAL BEACH, CA 90740-2954" at bounding box center [196, 137] width 76 height 33
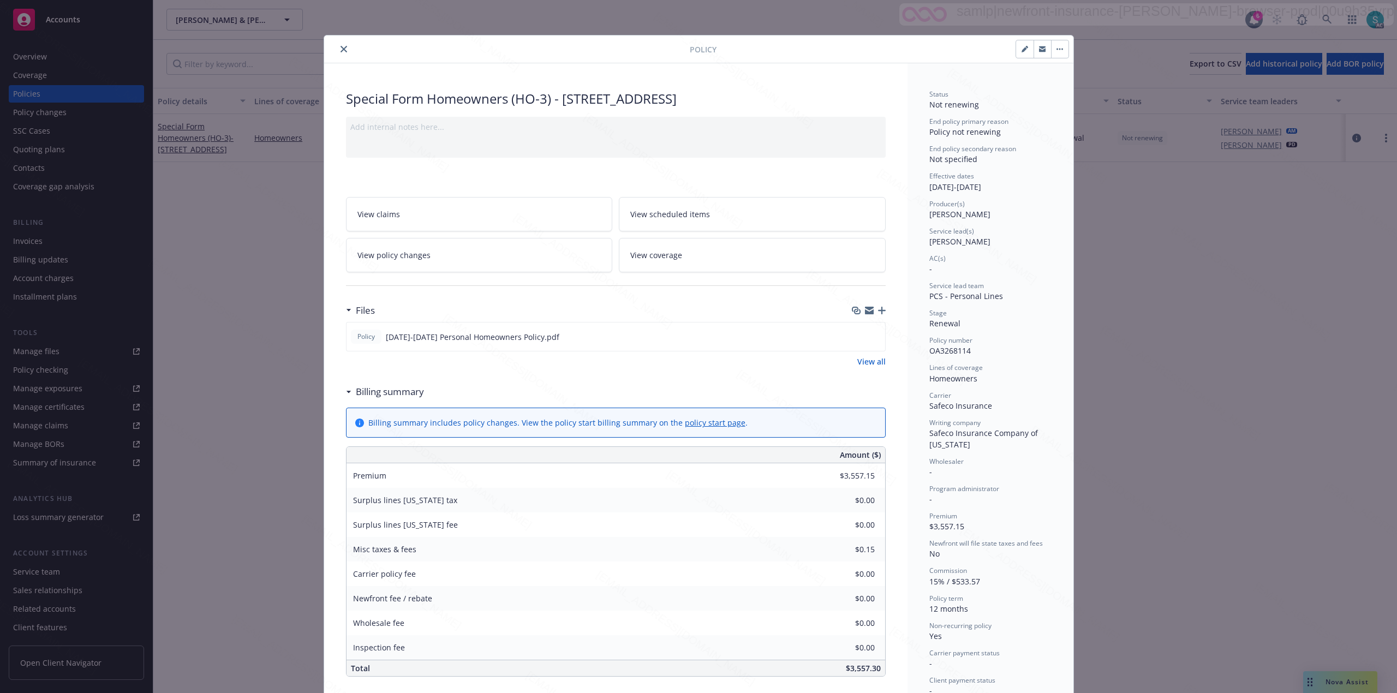
click at [937, 433] on span "Safeco Insurance Company of Illinois" at bounding box center [984, 439] width 111 height 22
copy span "Safeco"
click at [994, 190] on div "Effective dates 10/22/2024 - 10/22/2025" at bounding box center [990, 181] width 122 height 21
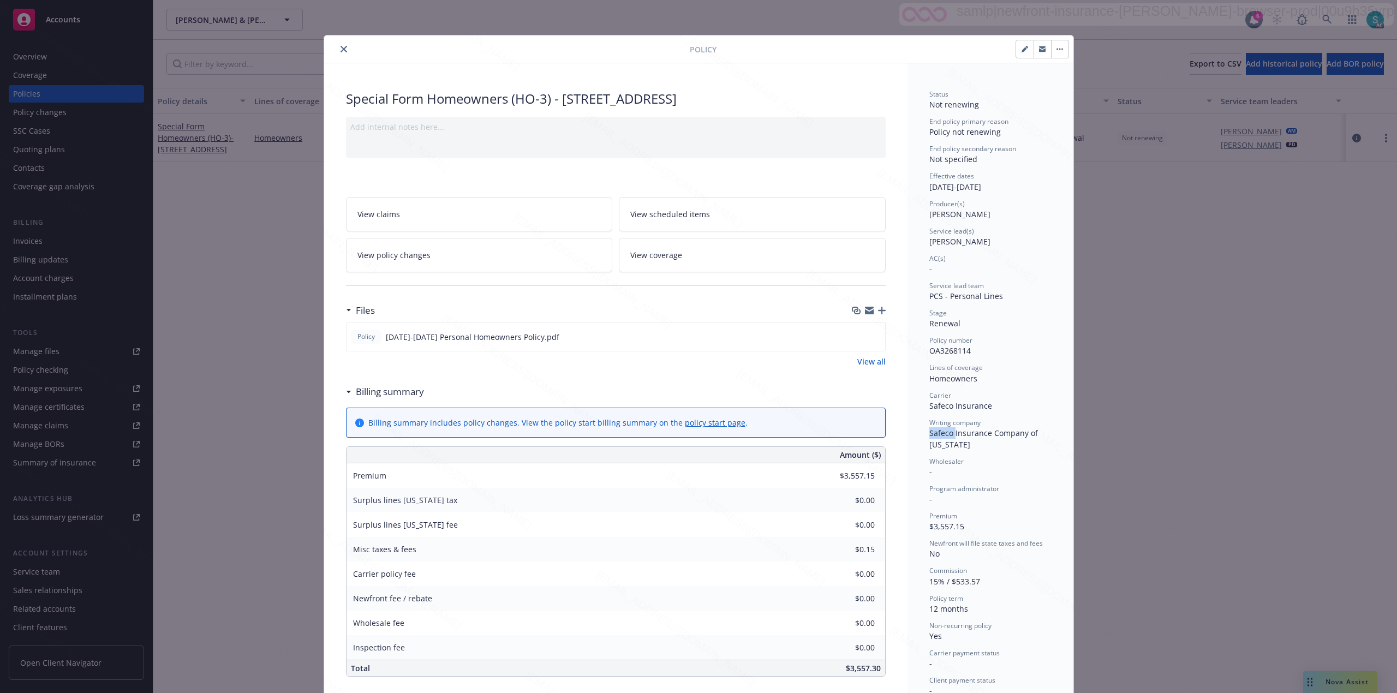
drag, startPoint x: 970, startPoint y: 187, endPoint x: 1009, endPoint y: 190, distance: 39.4
click at [1009, 190] on div "Effective dates 10/22/2024 - 10/22/2025" at bounding box center [990, 181] width 122 height 21
copy div "10/22/2025"
click at [954, 349] on span "OA3268114" at bounding box center [949, 350] width 41 height 10
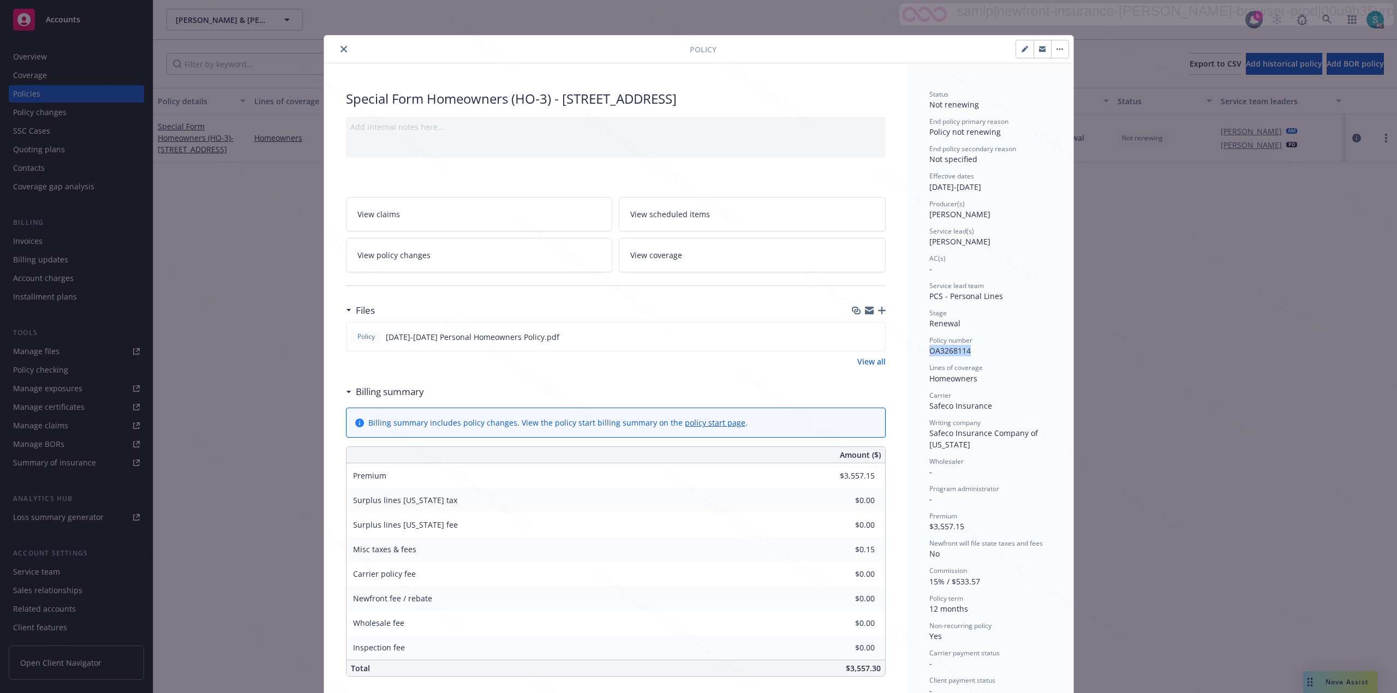
click at [953, 349] on span "OA3268114" at bounding box center [949, 350] width 41 height 10
copy span "OA3268114"
click at [340, 48] on icon "close" at bounding box center [343, 49] width 7 height 7
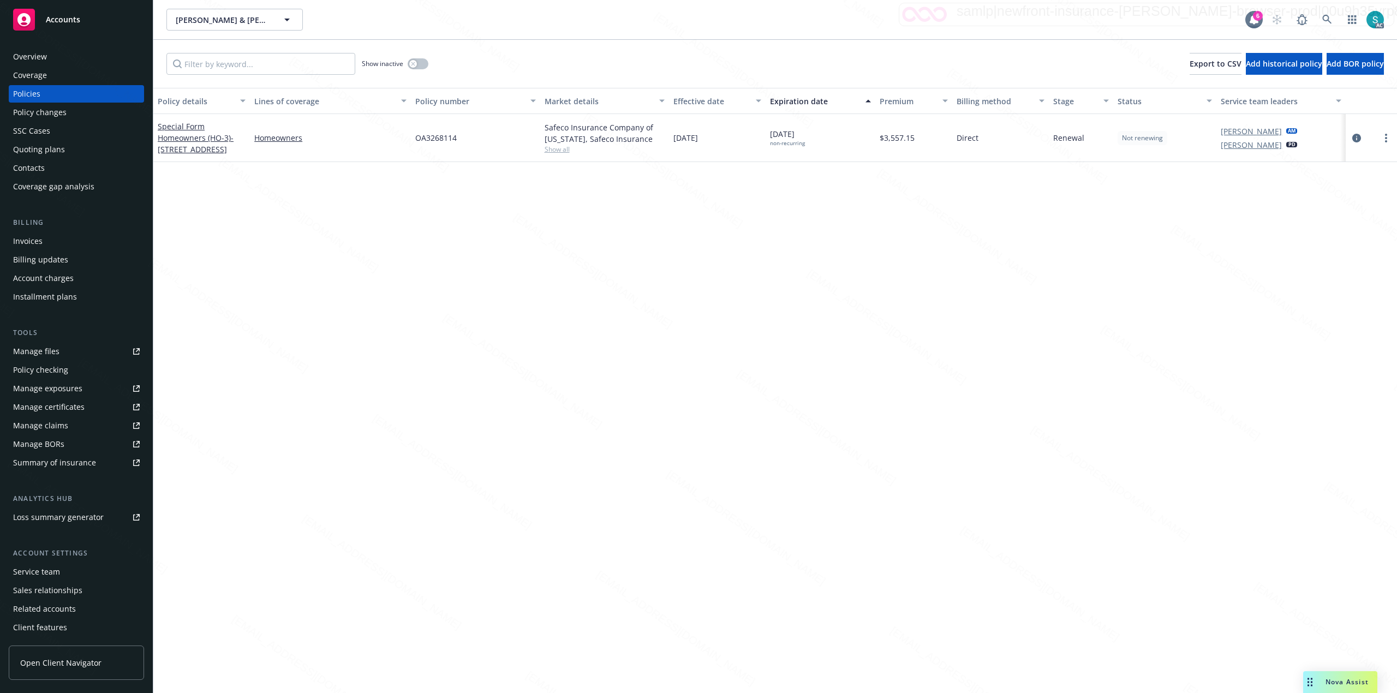
click at [434, 138] on span "OA3268114" at bounding box center [435, 137] width 41 height 11
copy span "OA3268114"
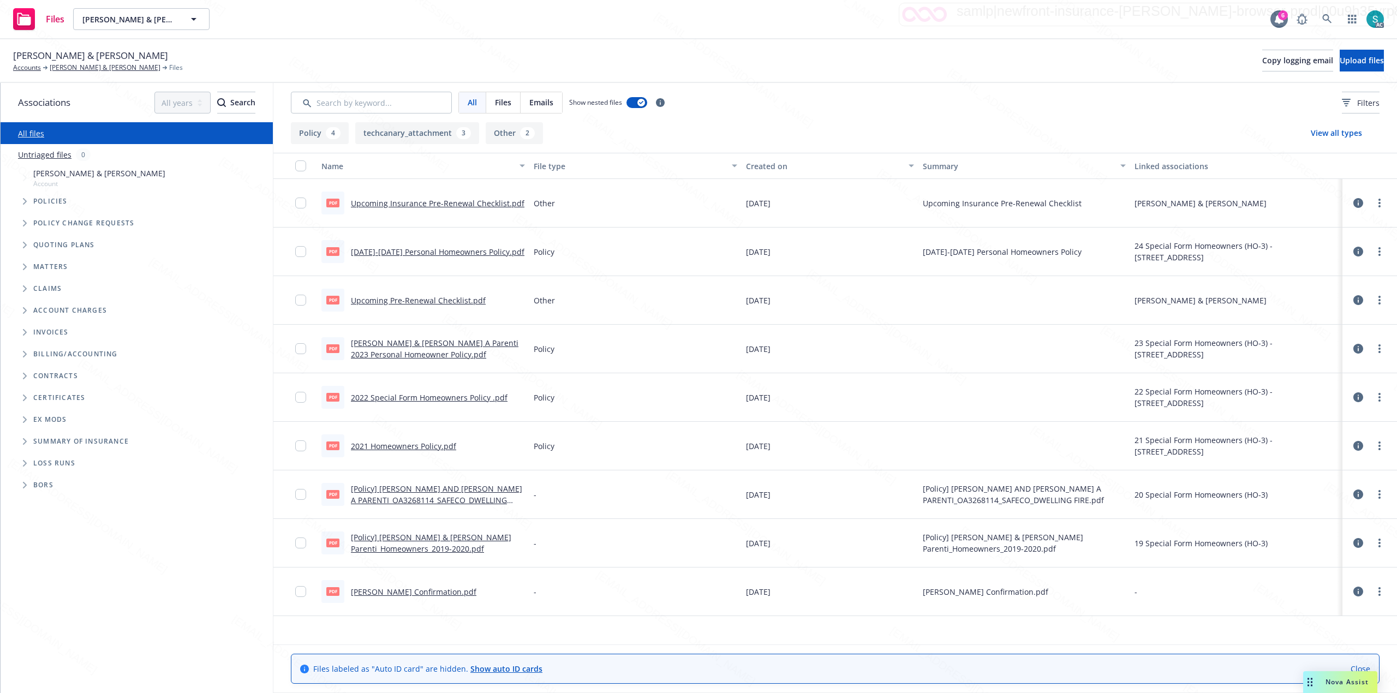
click at [440, 205] on link "Upcoming Insurance Pre-Renewal Checklist.pdf" at bounding box center [438, 203] width 174 height 10
